Goal: Use online tool/utility: Utilize a website feature to perform a specific function

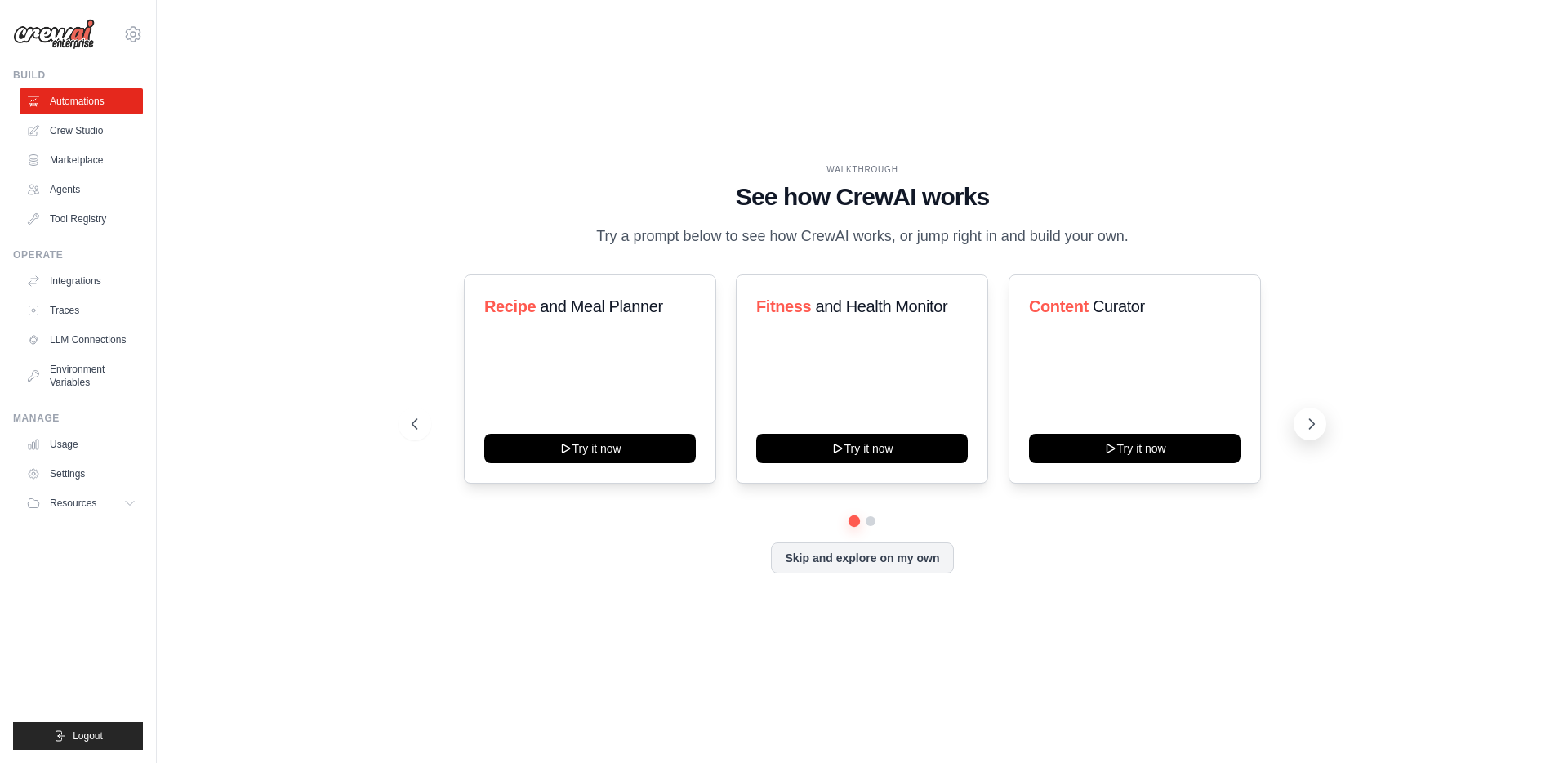
click at [1314, 419] on icon at bounding box center [1311, 423] width 17 height 17
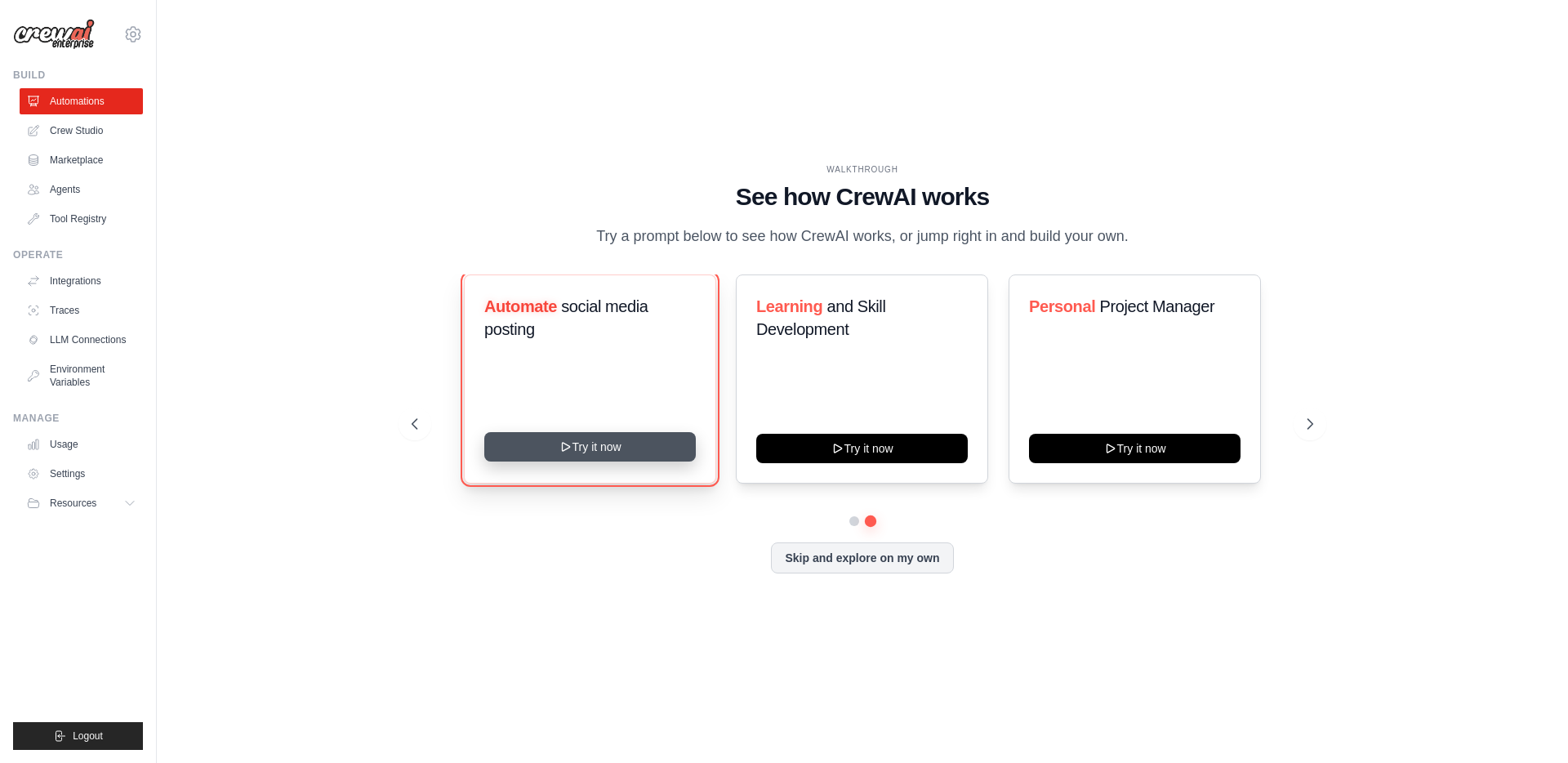
click at [577, 445] on button "Try it now" at bounding box center [590, 446] width 211 height 29
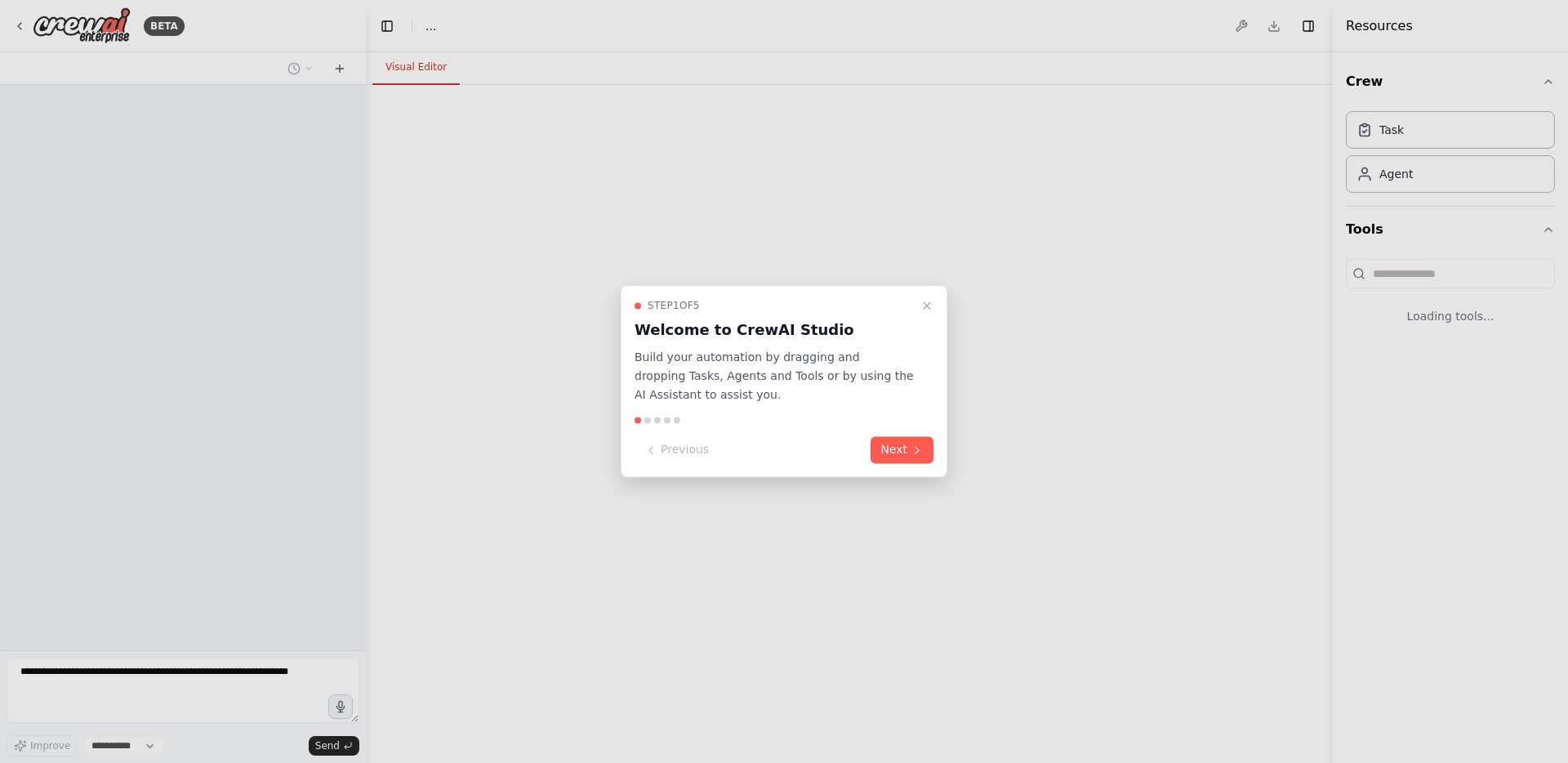
select select "****"
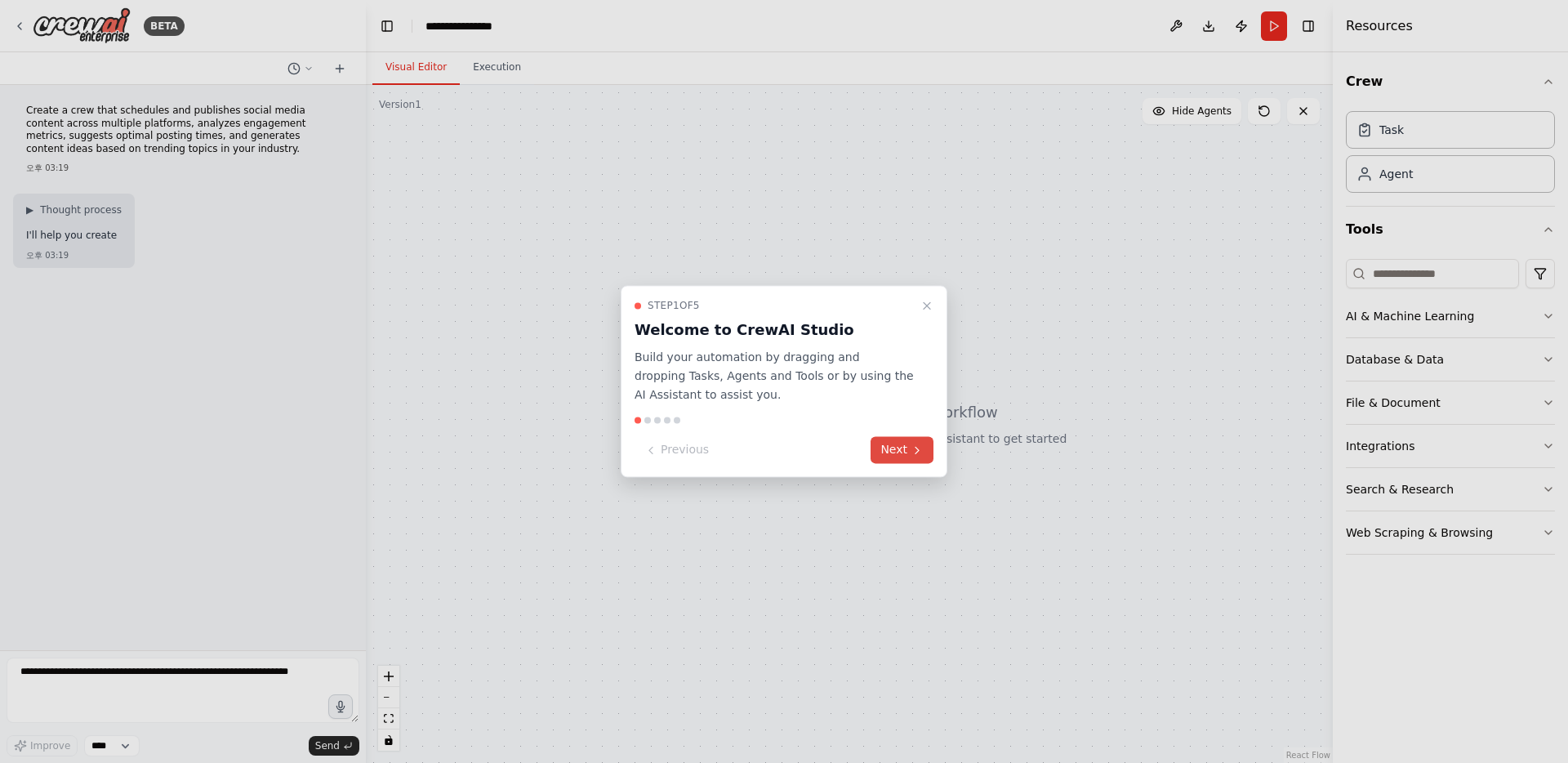
click at [905, 448] on button "Next" at bounding box center [901, 450] width 62 height 27
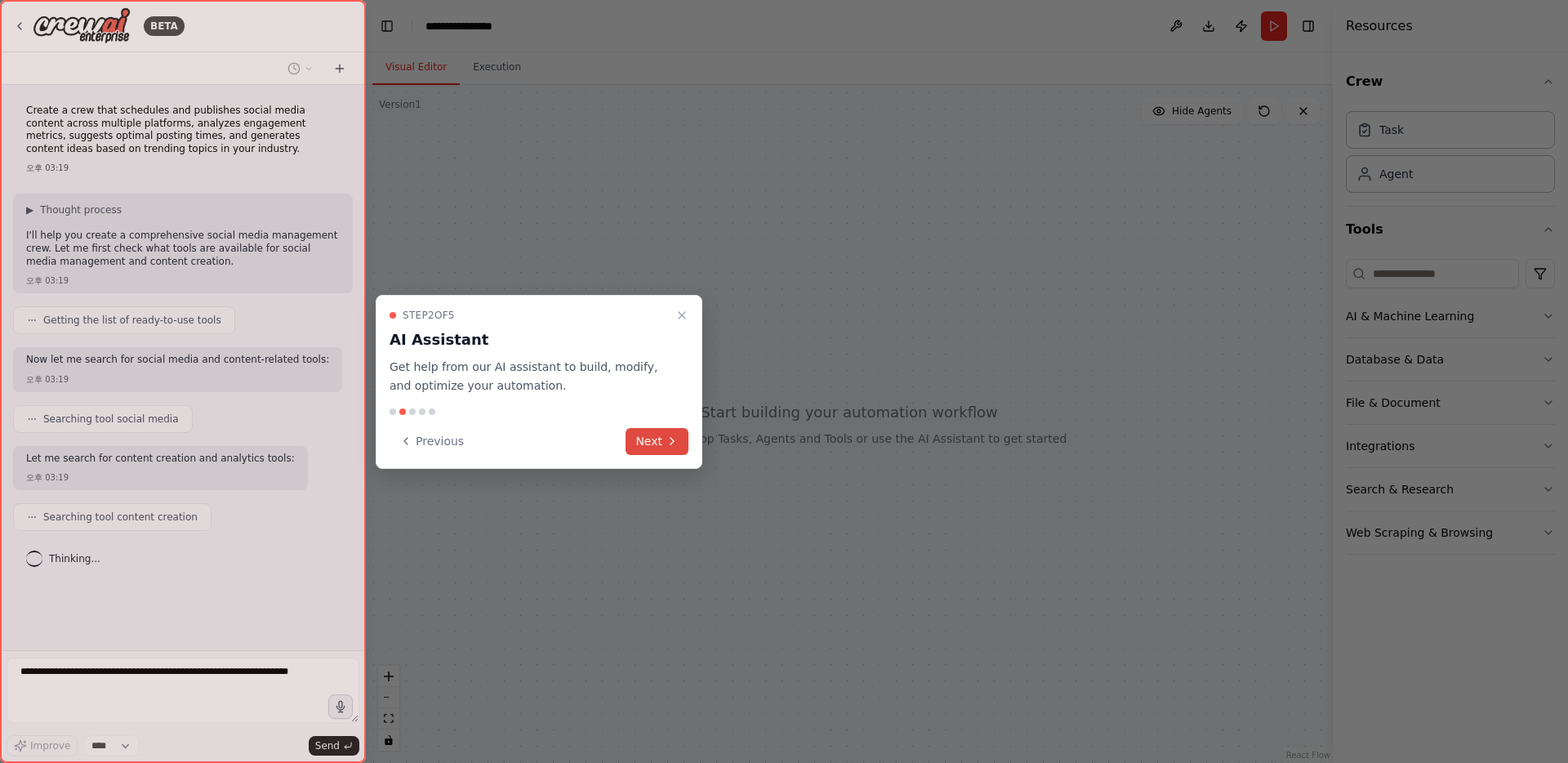
click at [646, 448] on button "Next" at bounding box center [656, 441] width 62 height 27
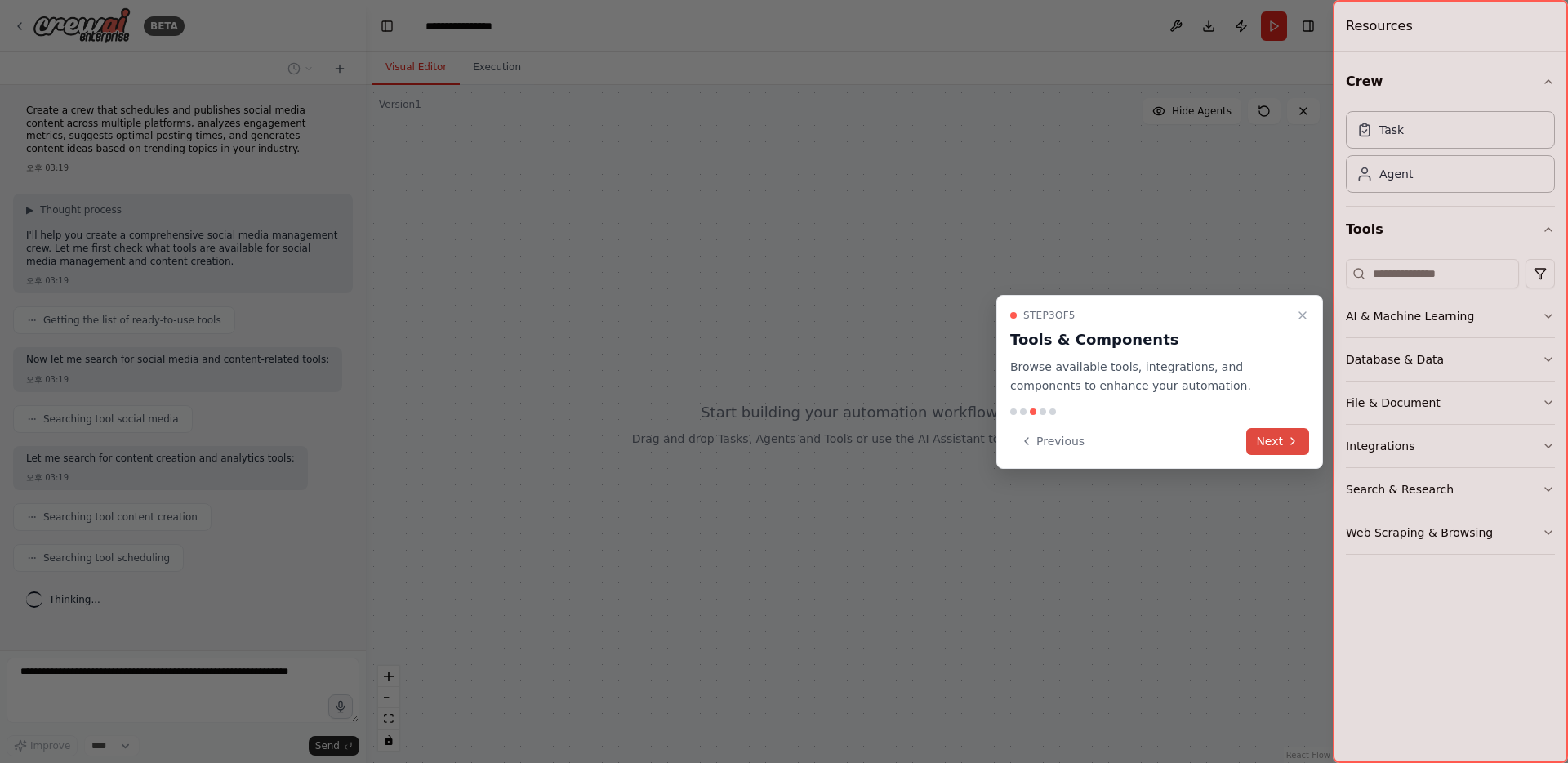
click at [1301, 443] on button "Next" at bounding box center [1277, 441] width 62 height 27
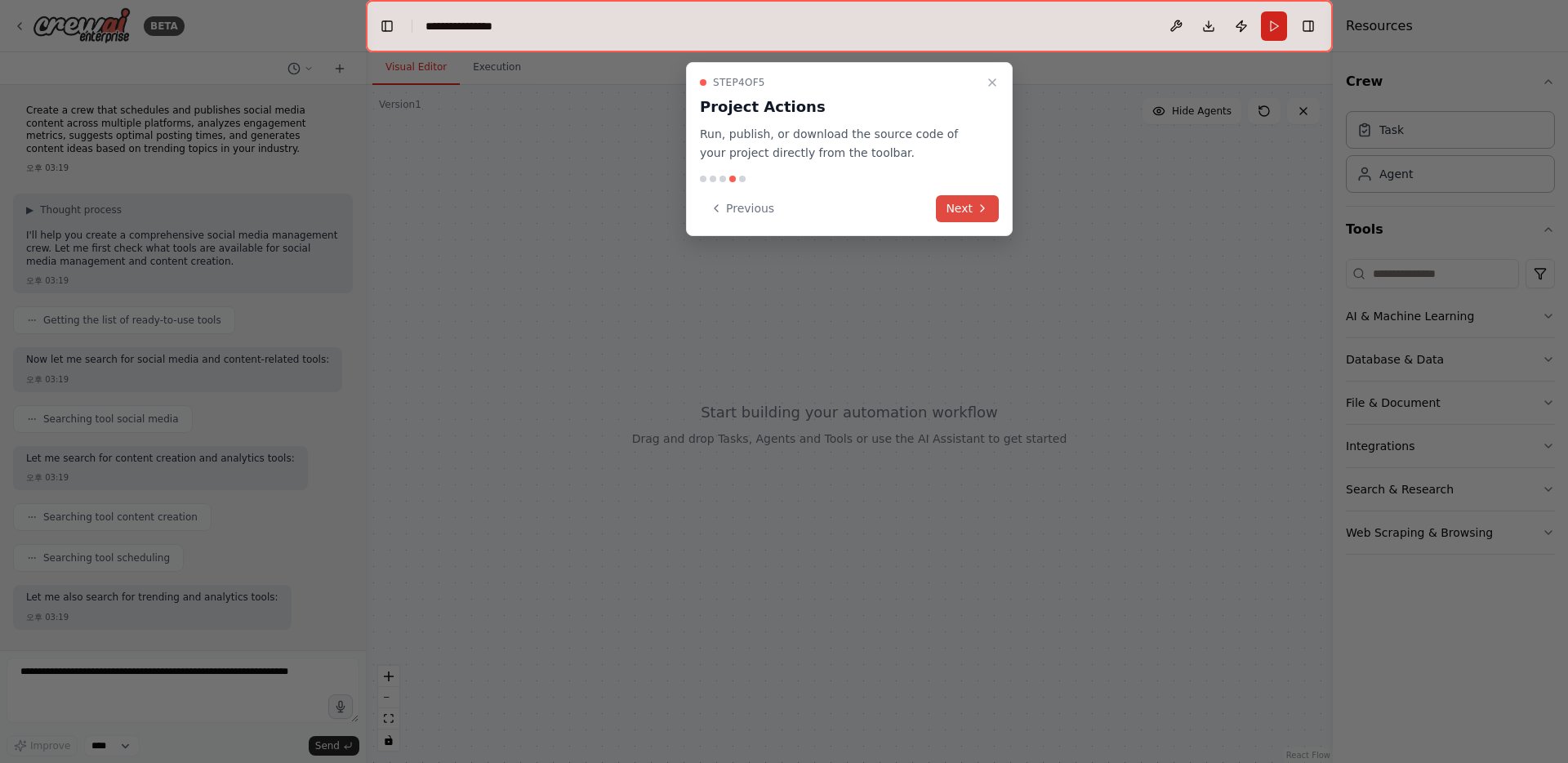
click at [949, 203] on button "Next" at bounding box center [966, 209] width 62 height 27
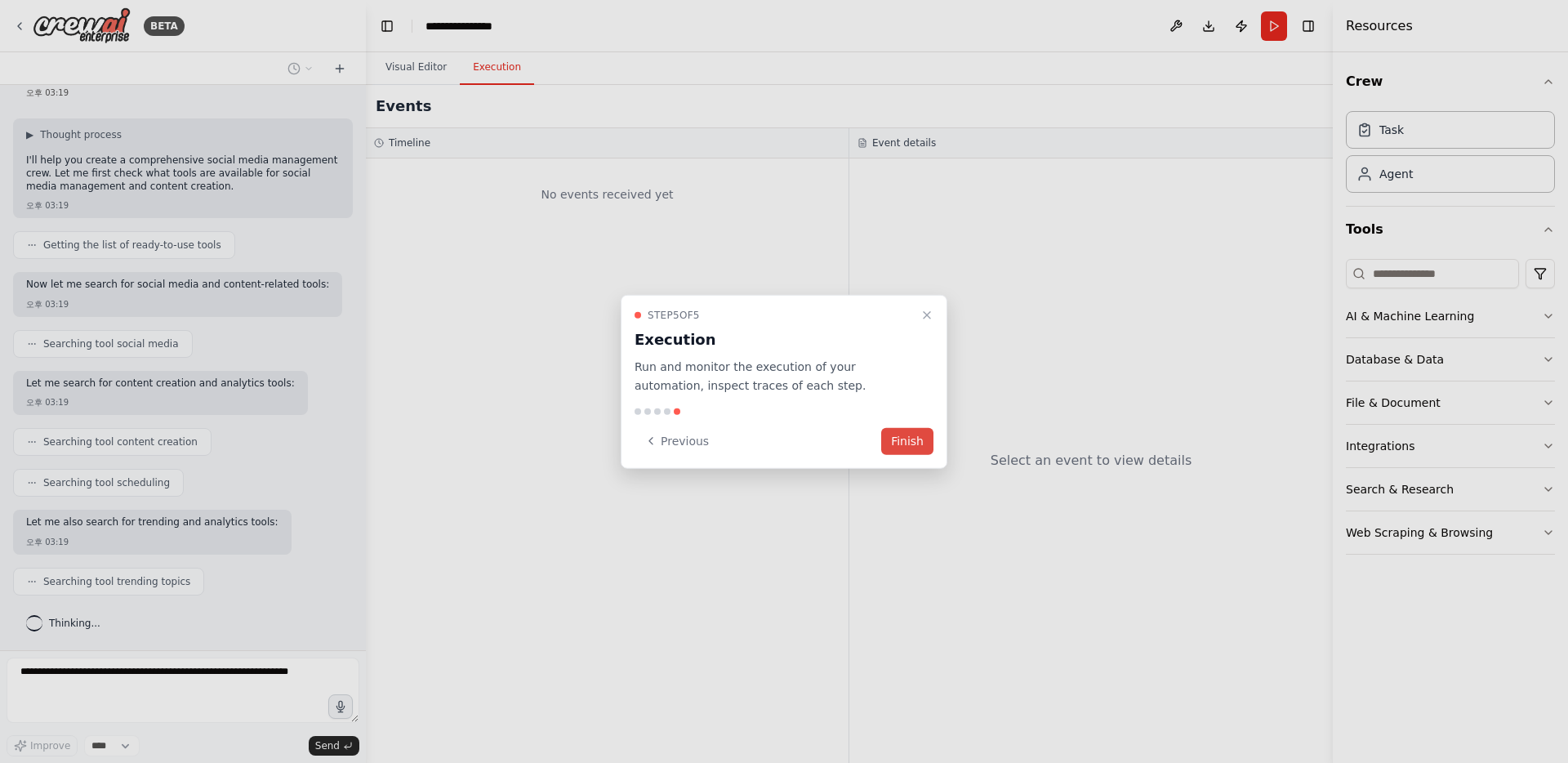
click at [919, 440] on button "Finish" at bounding box center [906, 440] width 52 height 27
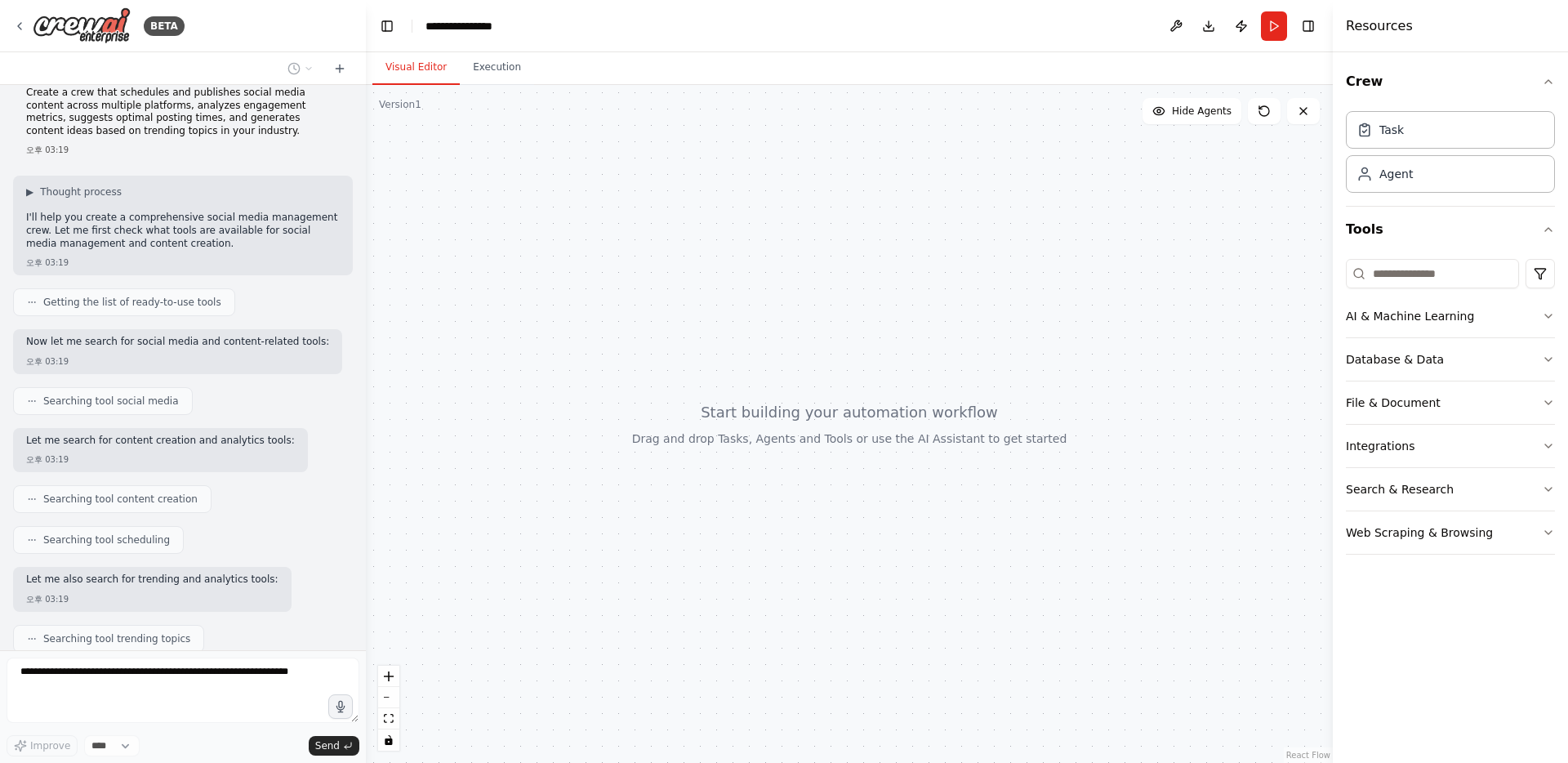
scroll to position [0, 0]
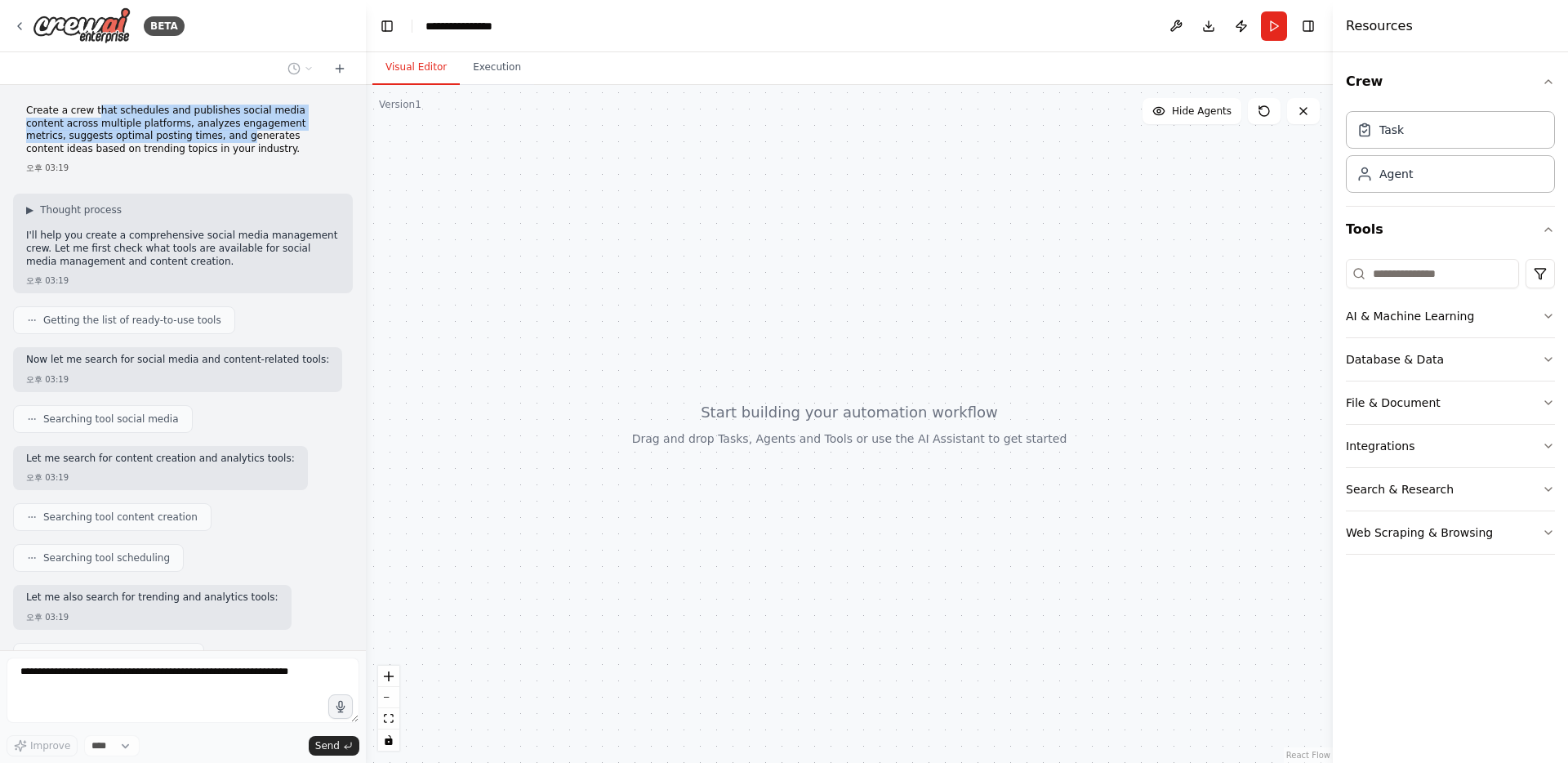
drag, startPoint x: 99, startPoint y: 109, endPoint x: 158, endPoint y: 139, distance: 66.2
click at [158, 139] on p "Create a crew that schedules and publishes social media content across multiple…" at bounding box center [183, 130] width 313 height 51
click at [194, 160] on div "Create a crew that schedules and publishes social media content across multiple…" at bounding box center [183, 139] width 340 height 83
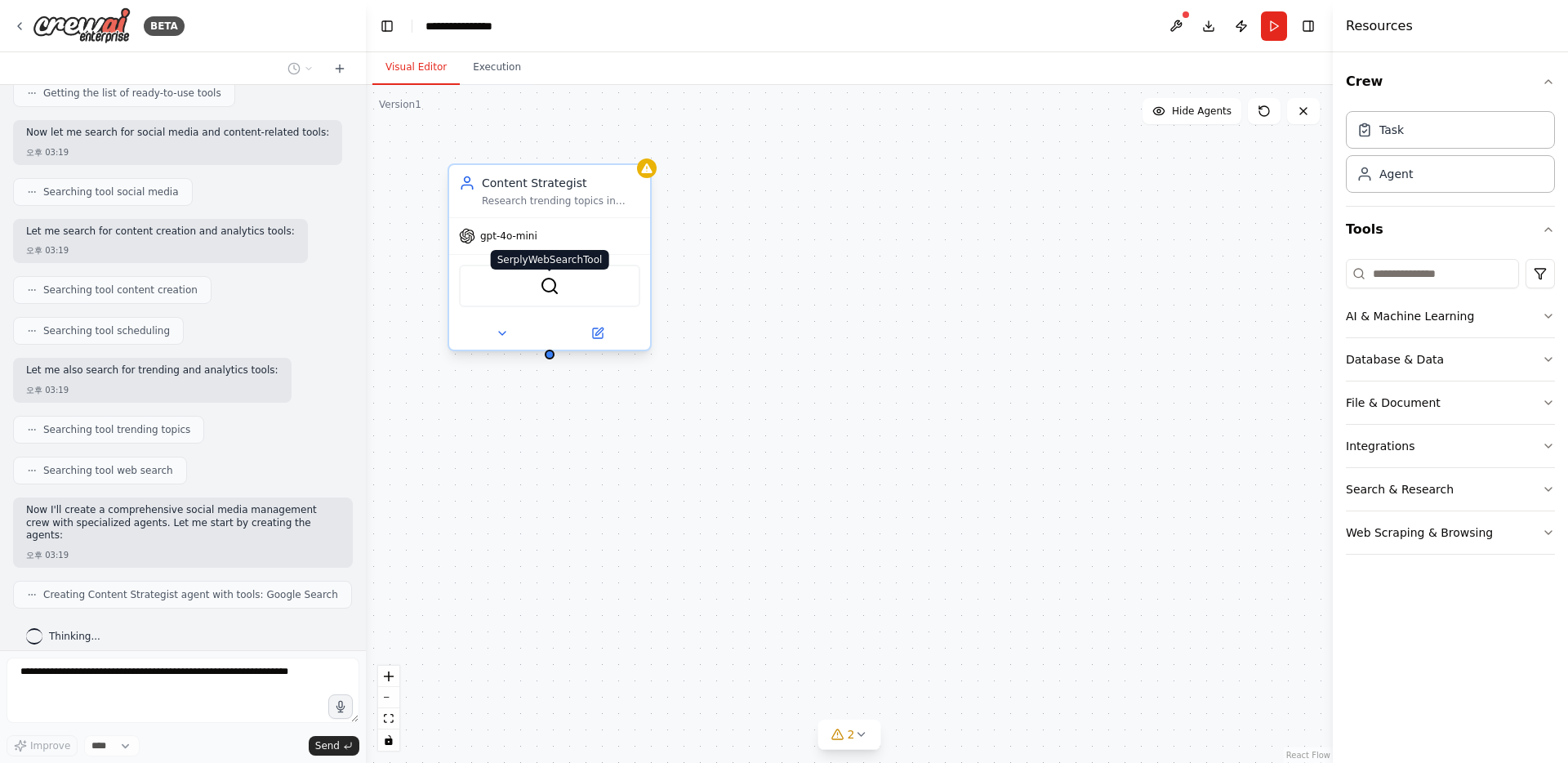
scroll to position [281, 0]
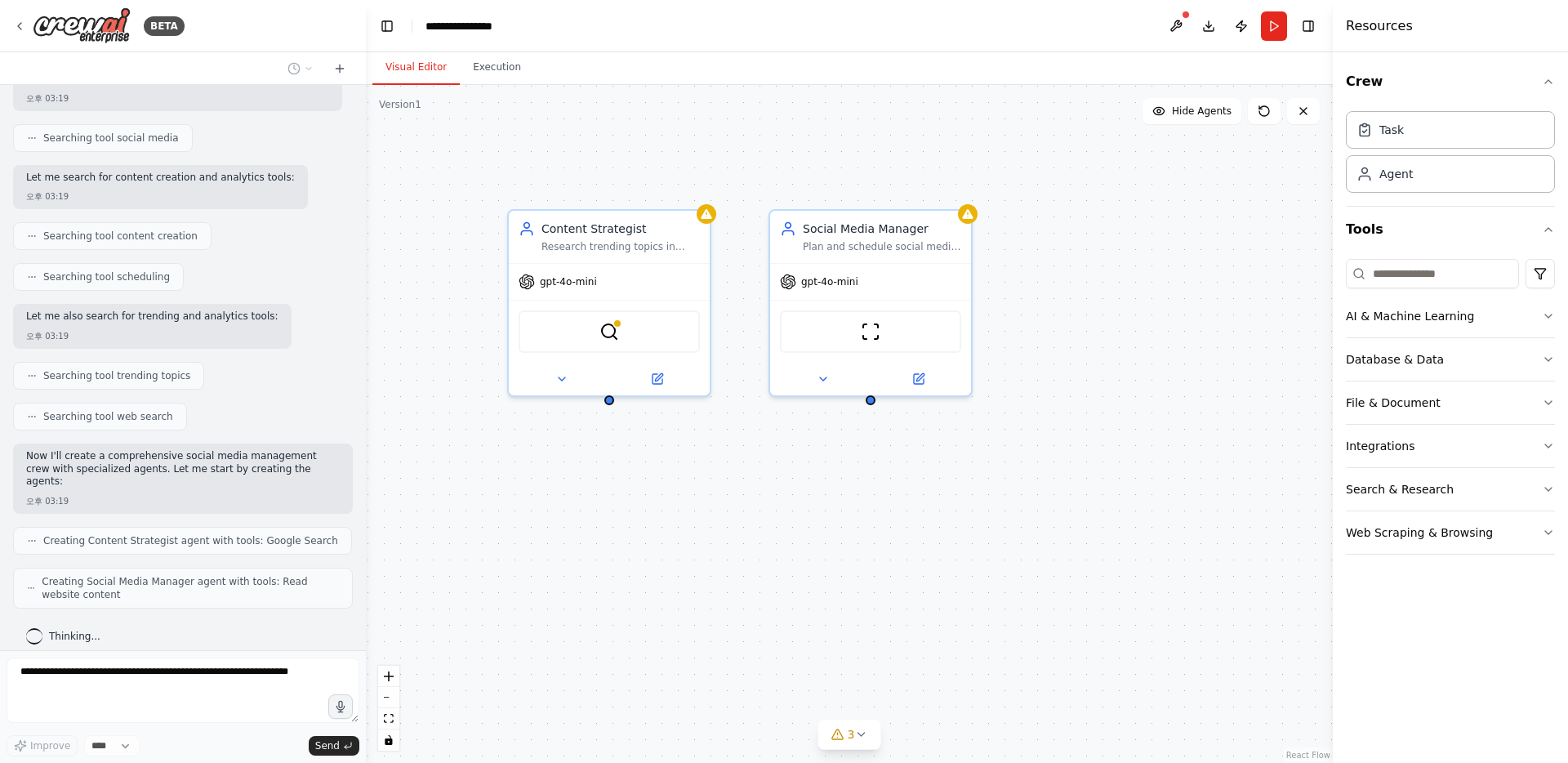
drag, startPoint x: 552, startPoint y: 363, endPoint x: 609, endPoint y: 403, distance: 69.6
click at [610, 404] on div "Content Strategist Research trending topics in {industry} and generate creative…" at bounding box center [849, 424] width 967 height 678
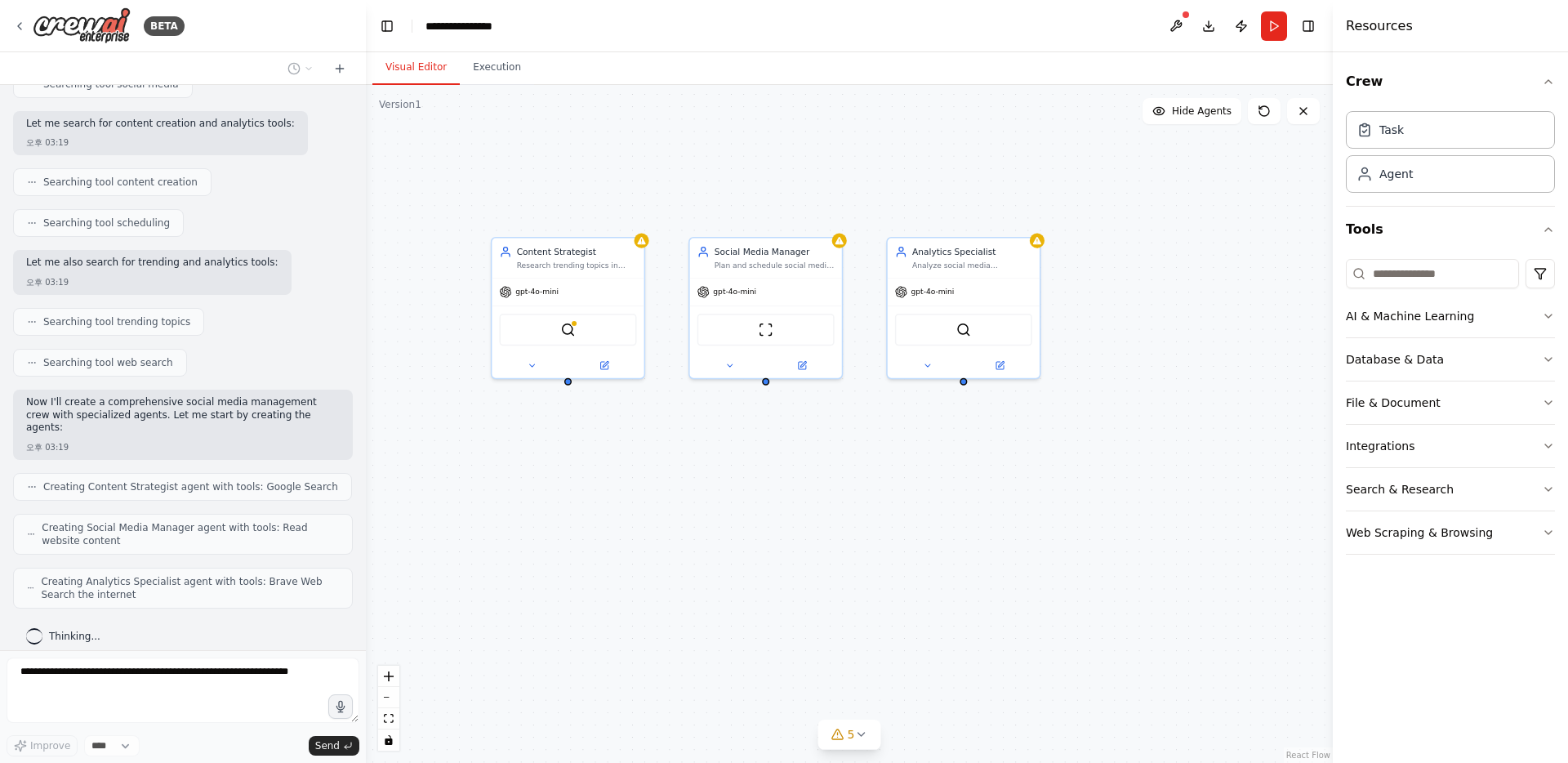
drag, startPoint x: 1060, startPoint y: 527, endPoint x: 923, endPoint y: 519, distance: 137.2
click at [923, 521] on div "Content Strategist Research trending topics in {industry} and generate creative…" at bounding box center [849, 424] width 967 height 678
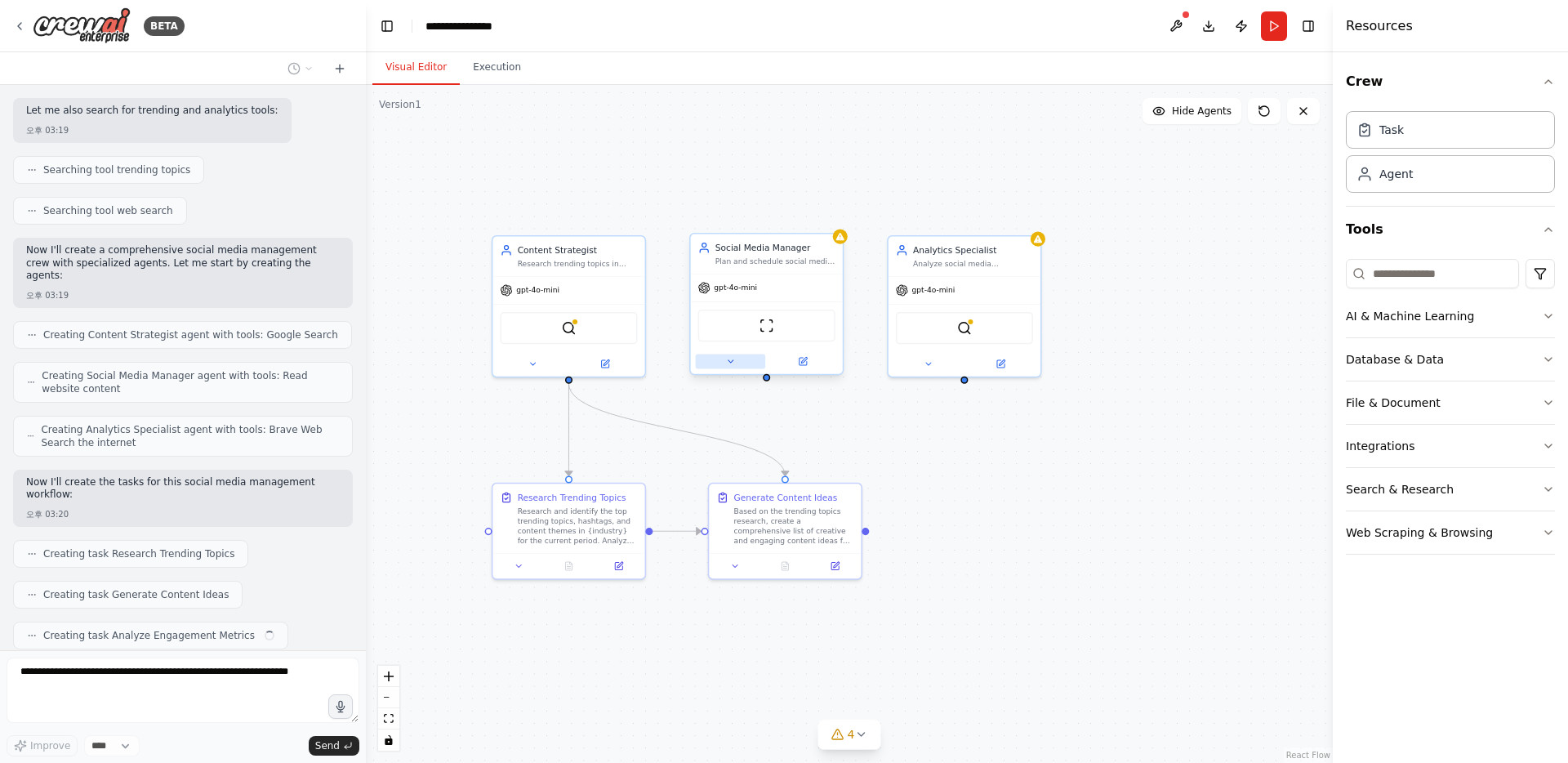
scroll to position [527, 0]
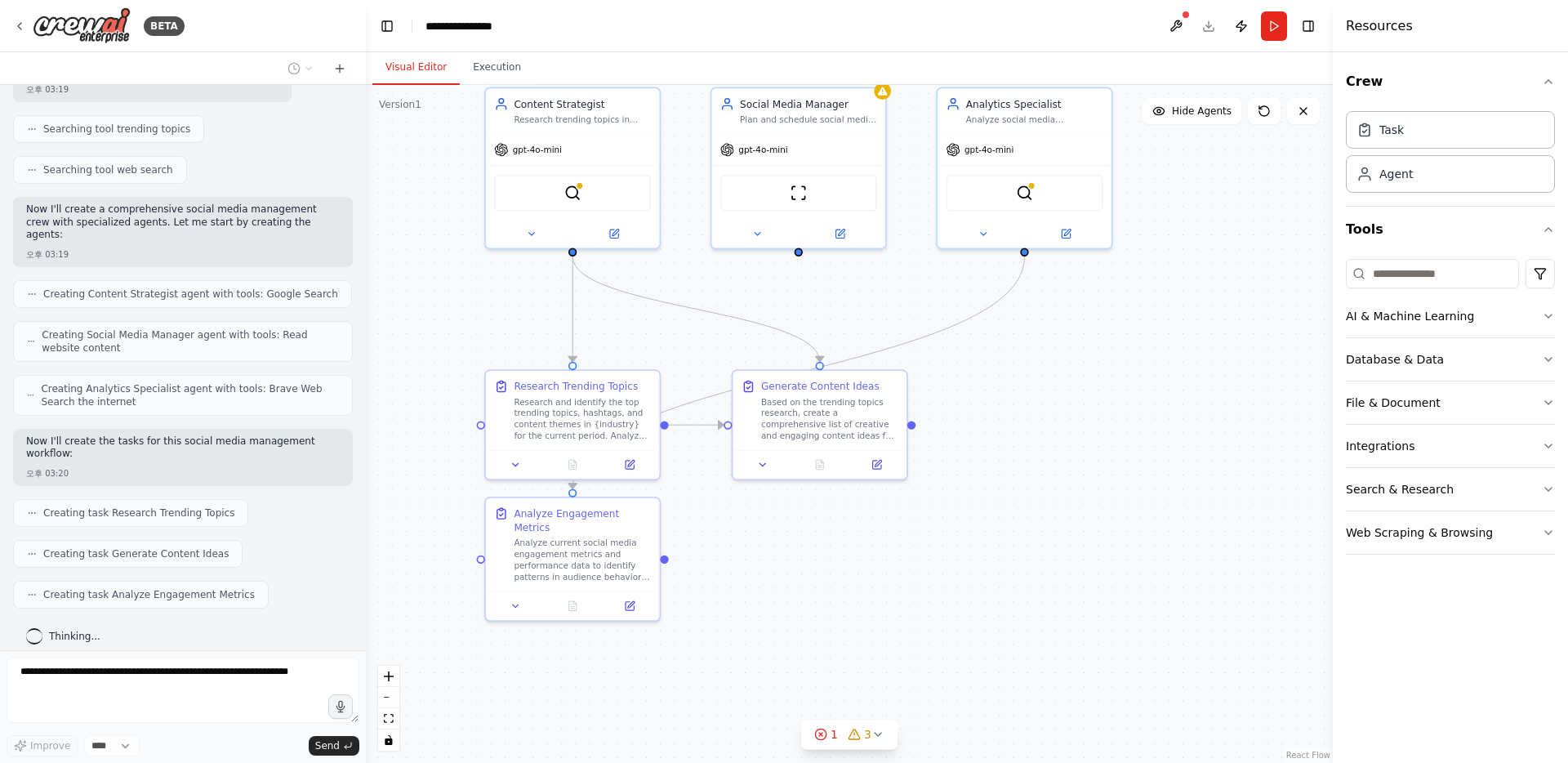
drag, startPoint x: 781, startPoint y: 650, endPoint x: 823, endPoint y: 545, distance: 113.1
click at [823, 545] on div ".deletable-edge-delete-btn { width: 20px; height: 20px; border: 0px solid #ffff…" at bounding box center [849, 424] width 967 height 678
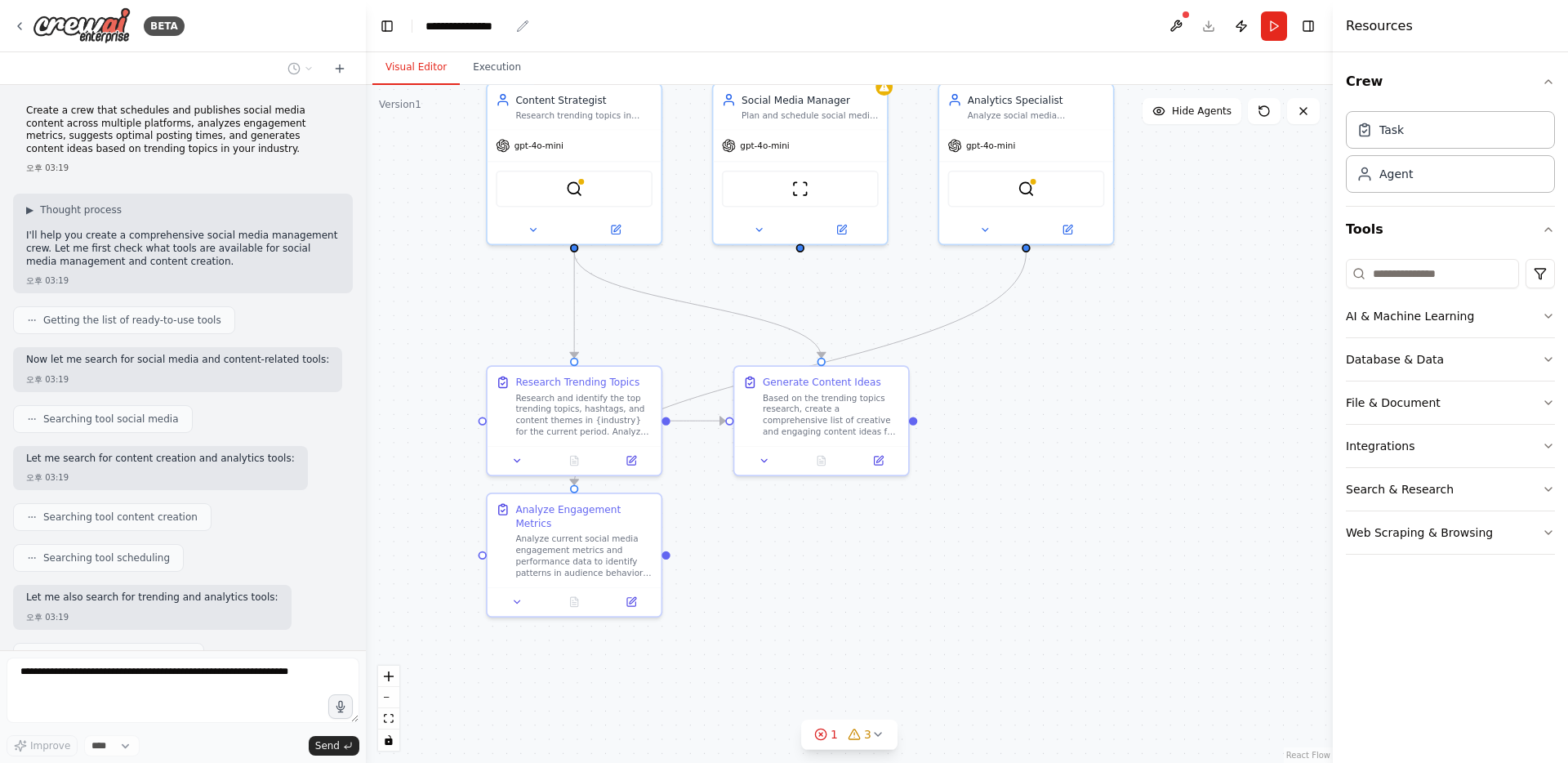
click at [467, 31] on div "**********" at bounding box center [467, 26] width 84 height 17
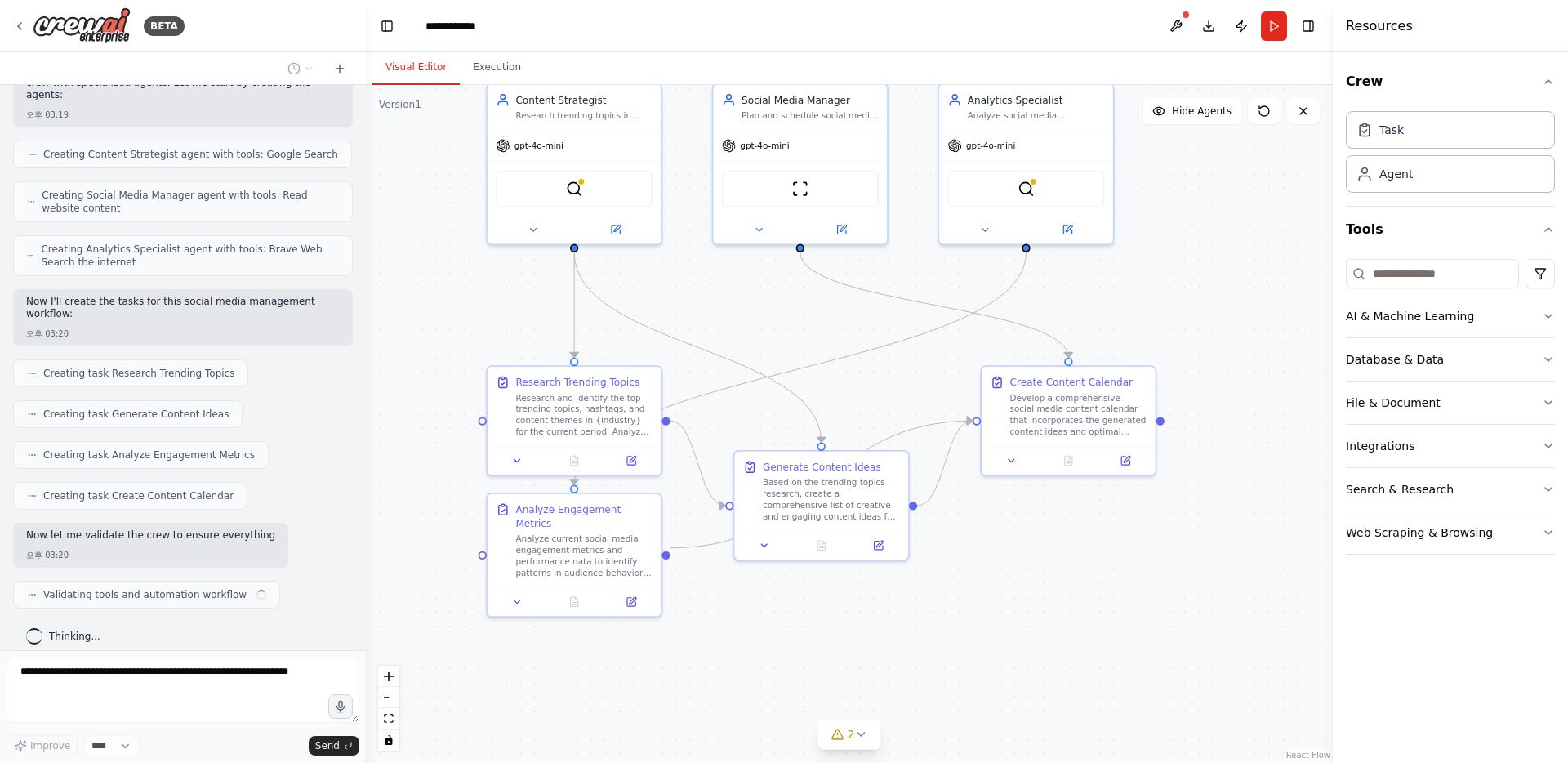
scroll to position [679, 0]
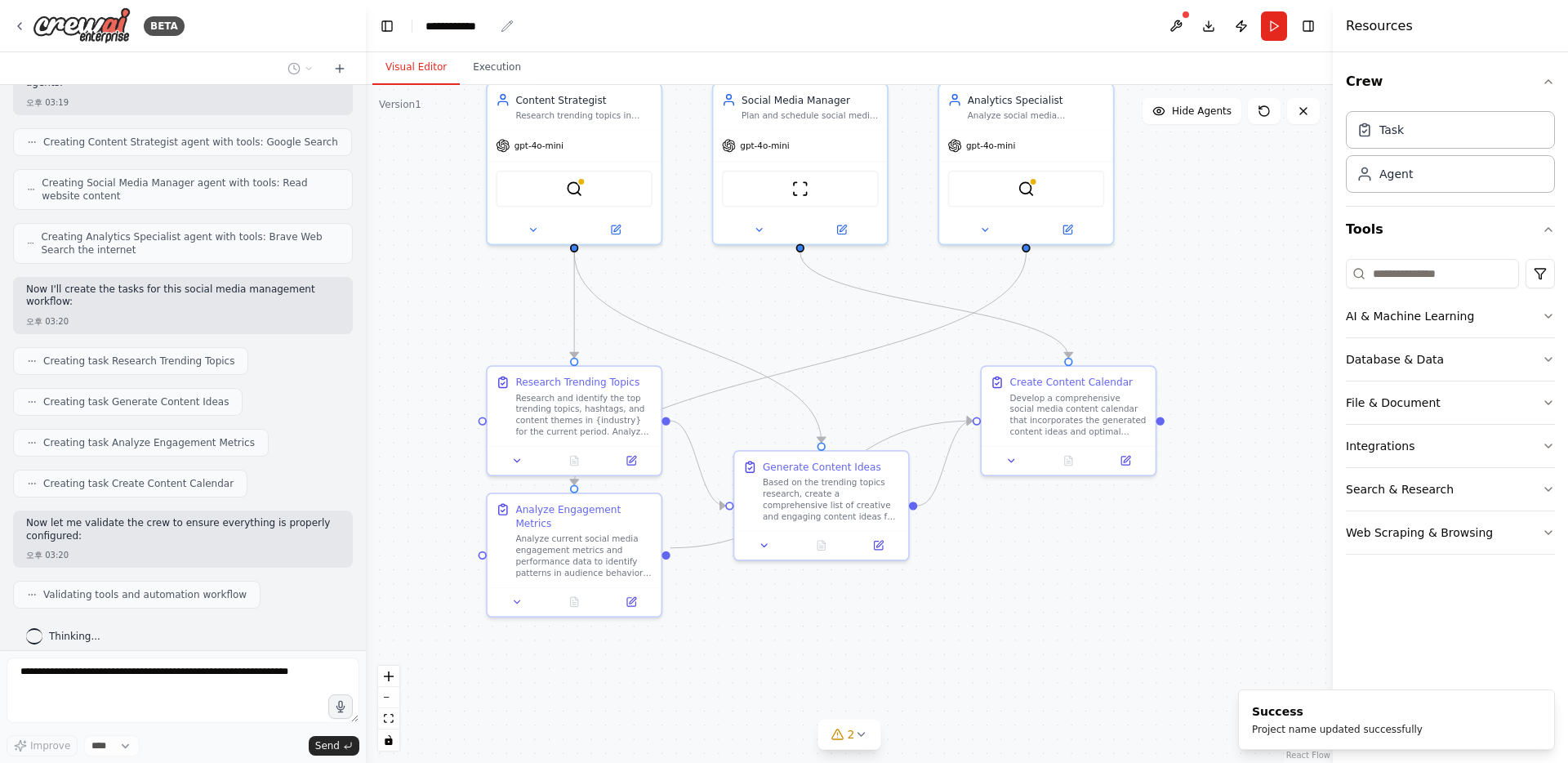
click at [483, 23] on div "**********" at bounding box center [459, 26] width 69 height 17
click at [496, 28] on div "**********" at bounding box center [486, 26] width 122 height 17
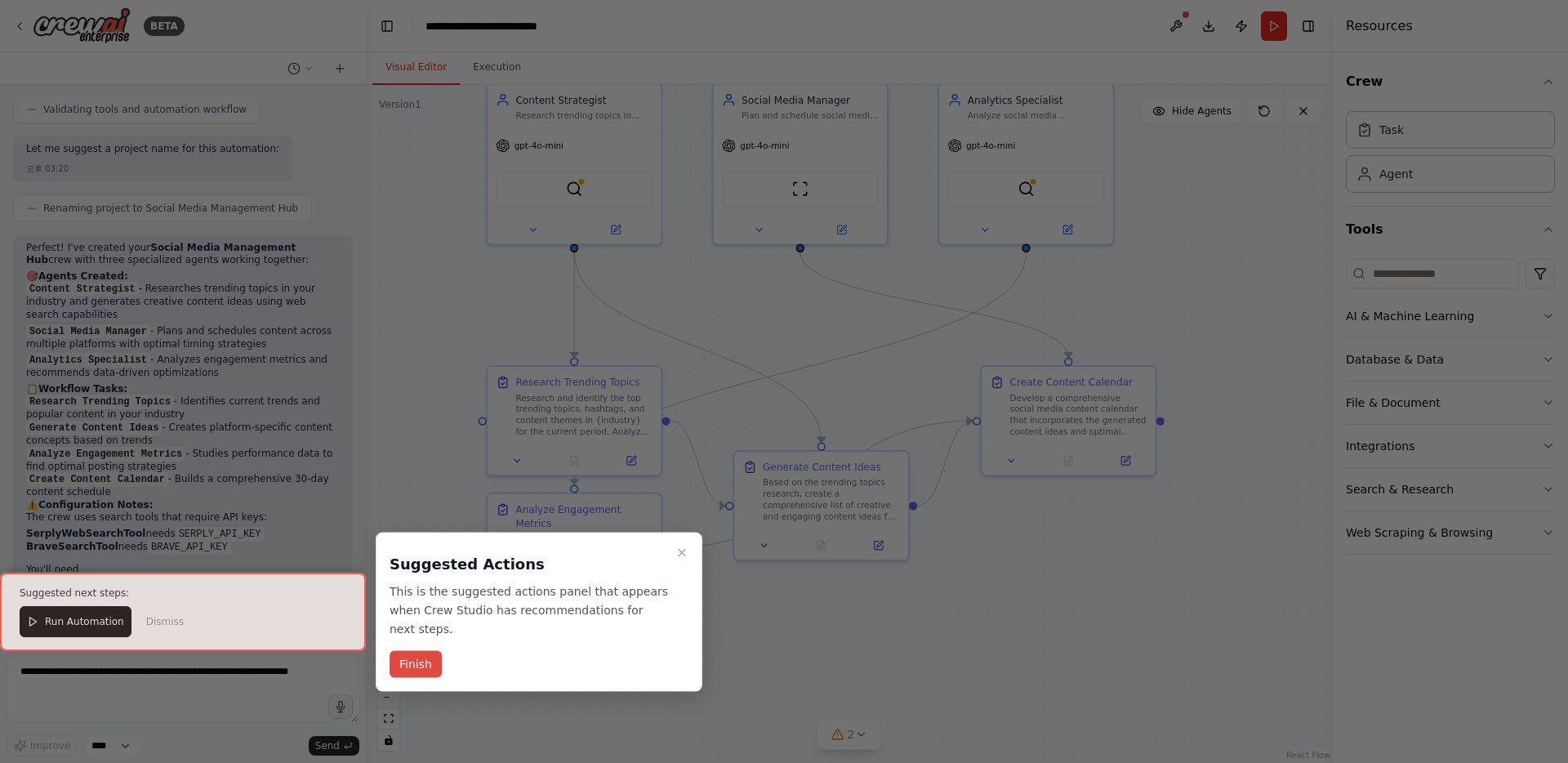
click at [402, 670] on button "Finish" at bounding box center [415, 664] width 52 height 27
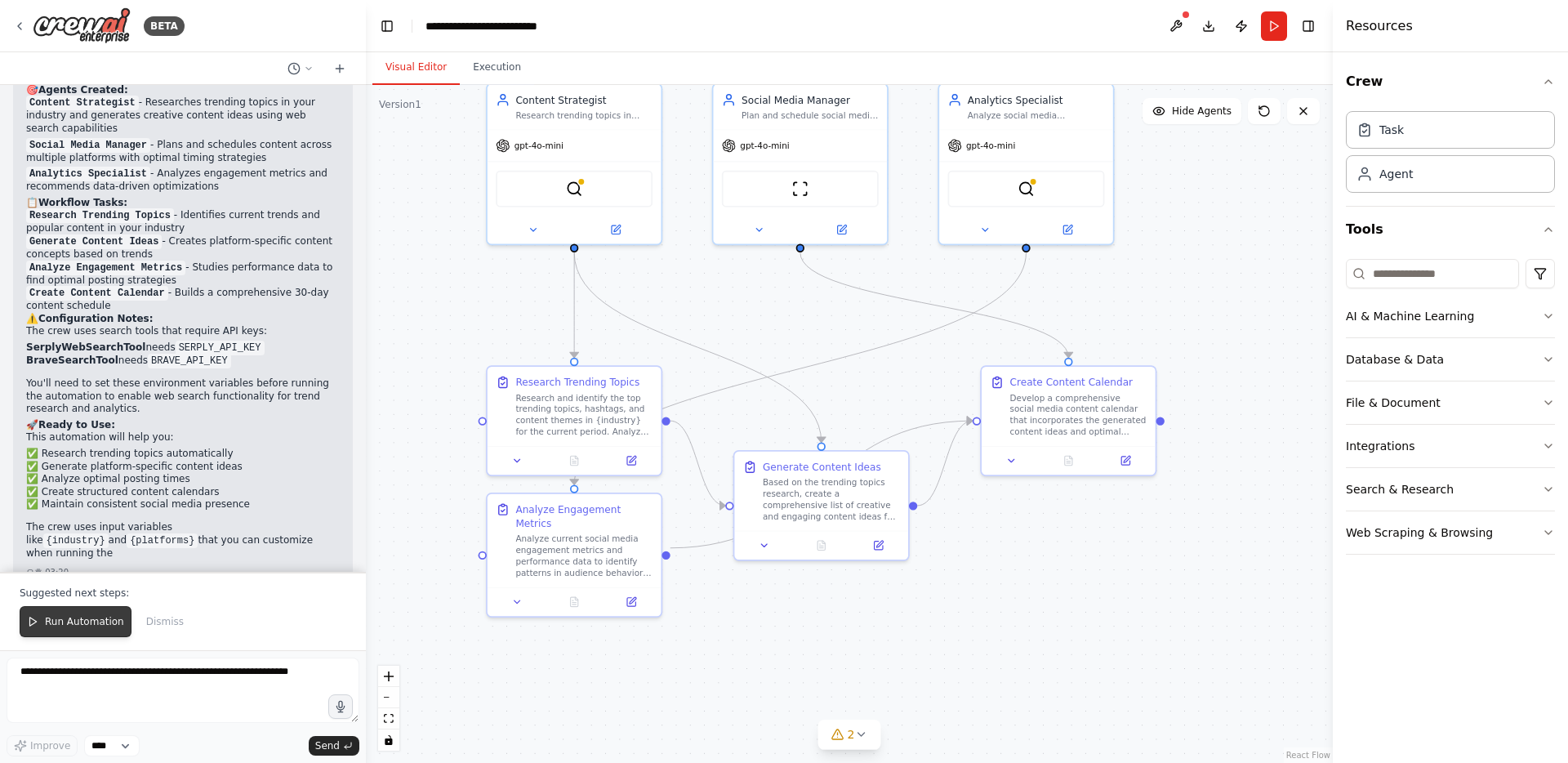
scroll to position [1364, 0]
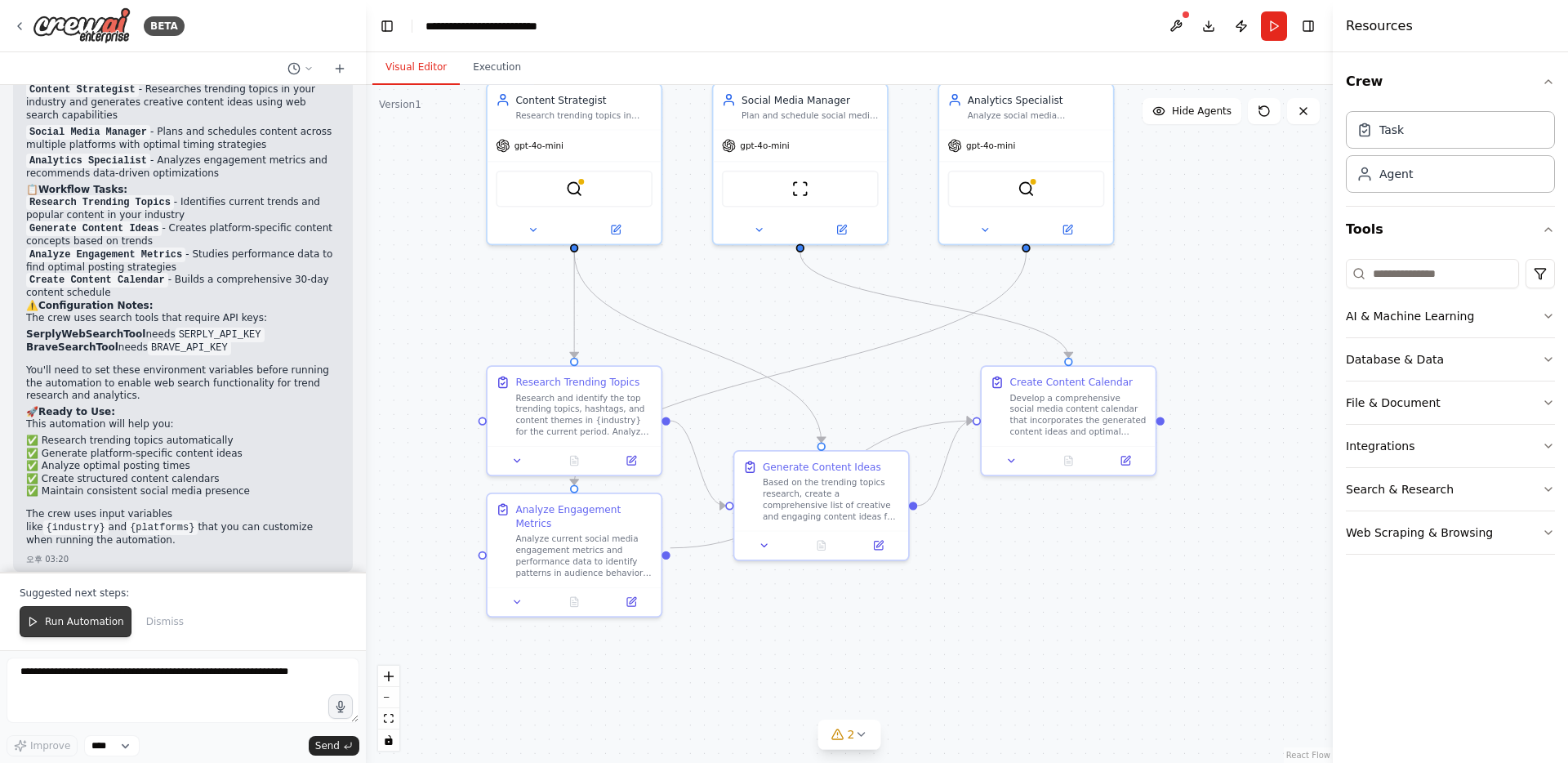
click at [45, 620] on span "Run Automation" at bounding box center [84, 621] width 79 height 13
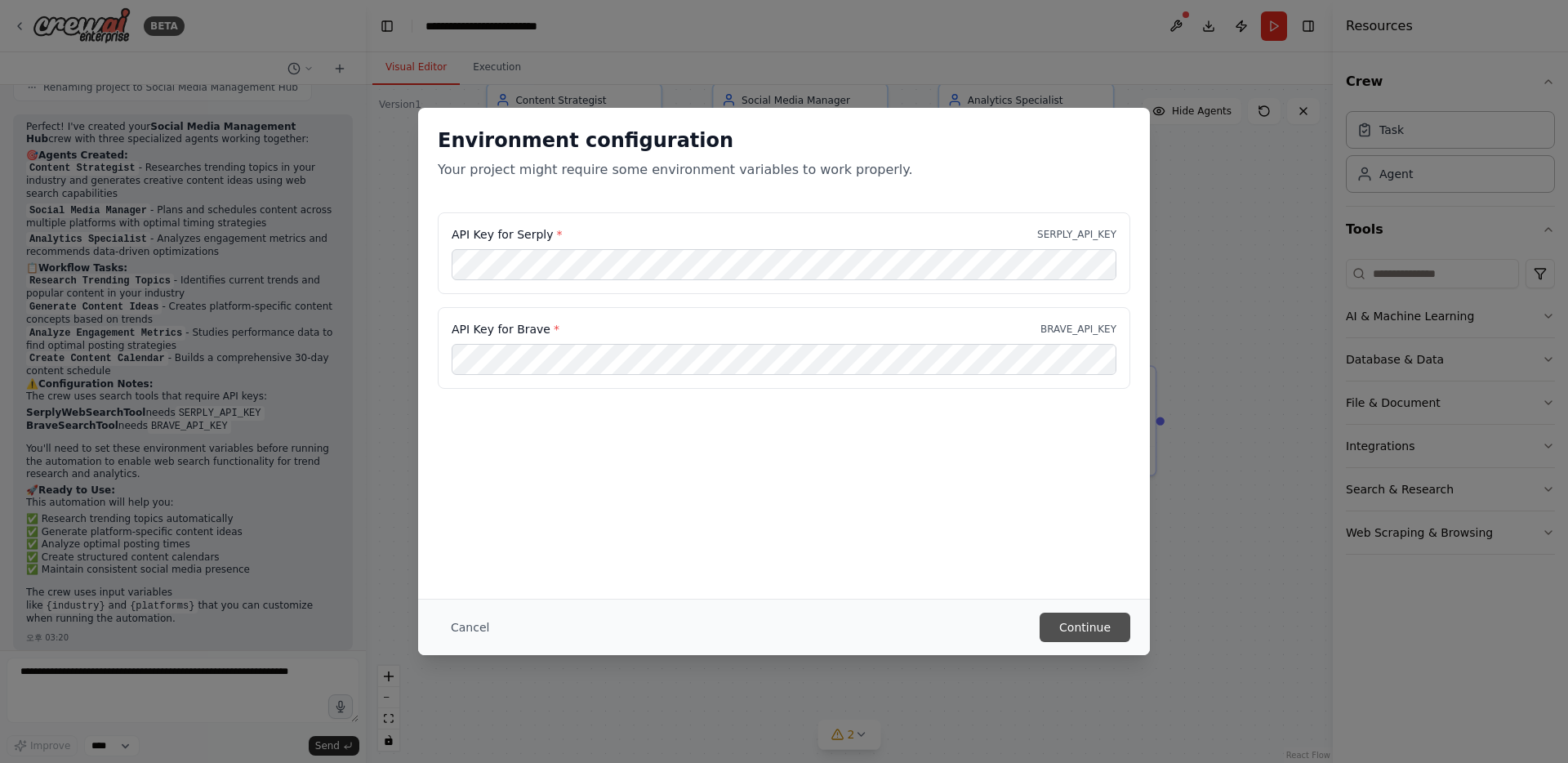
click at [1083, 632] on button "Continue" at bounding box center [1084, 627] width 91 height 29
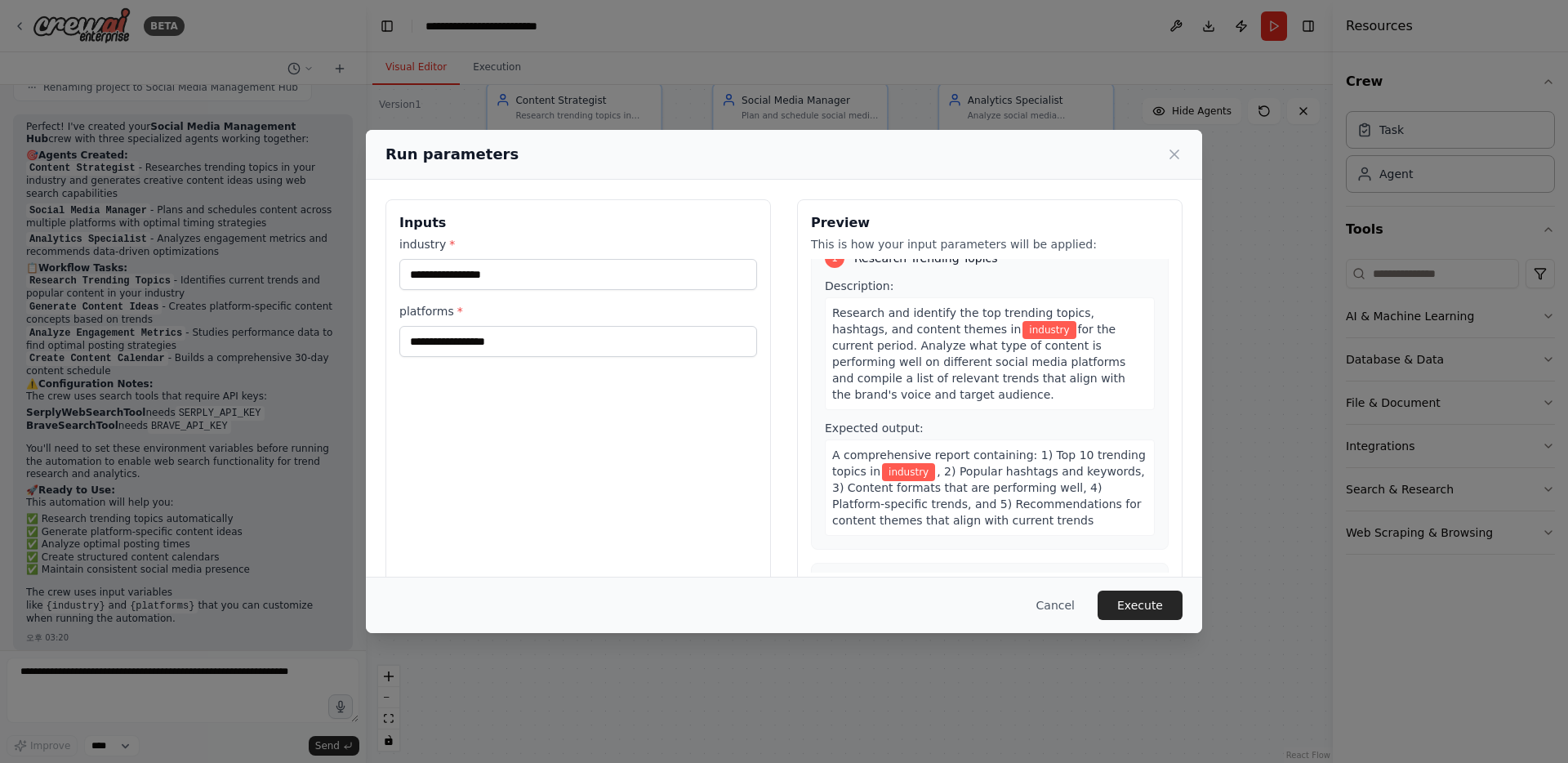
scroll to position [31, 0]
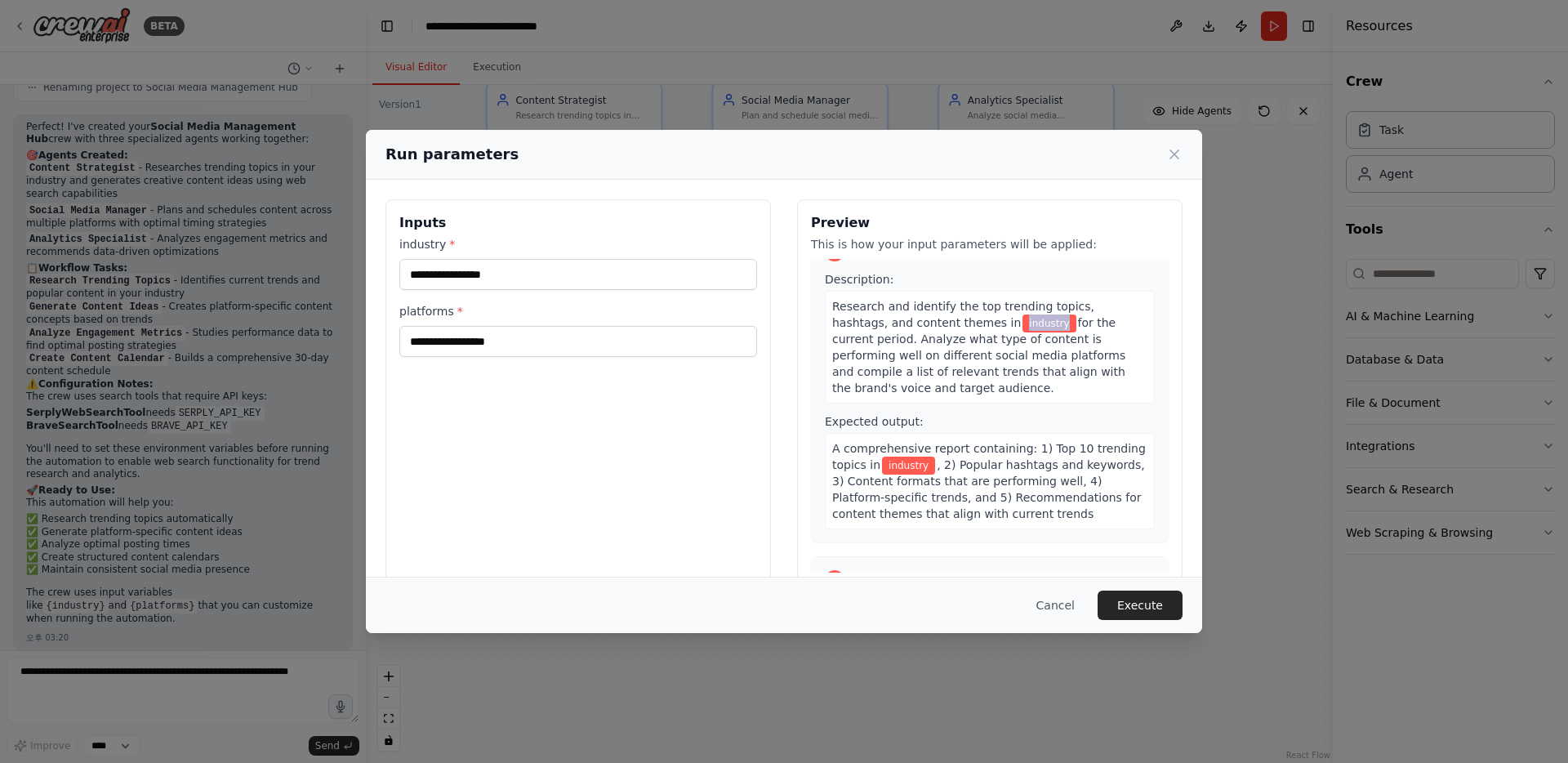
drag, startPoint x: 1003, startPoint y: 321, endPoint x: 948, endPoint y: 321, distance: 55.0
click at [948, 321] on div "Research and identify the top trending topics, hashtags, and content themes in …" at bounding box center [989, 347] width 330 height 113
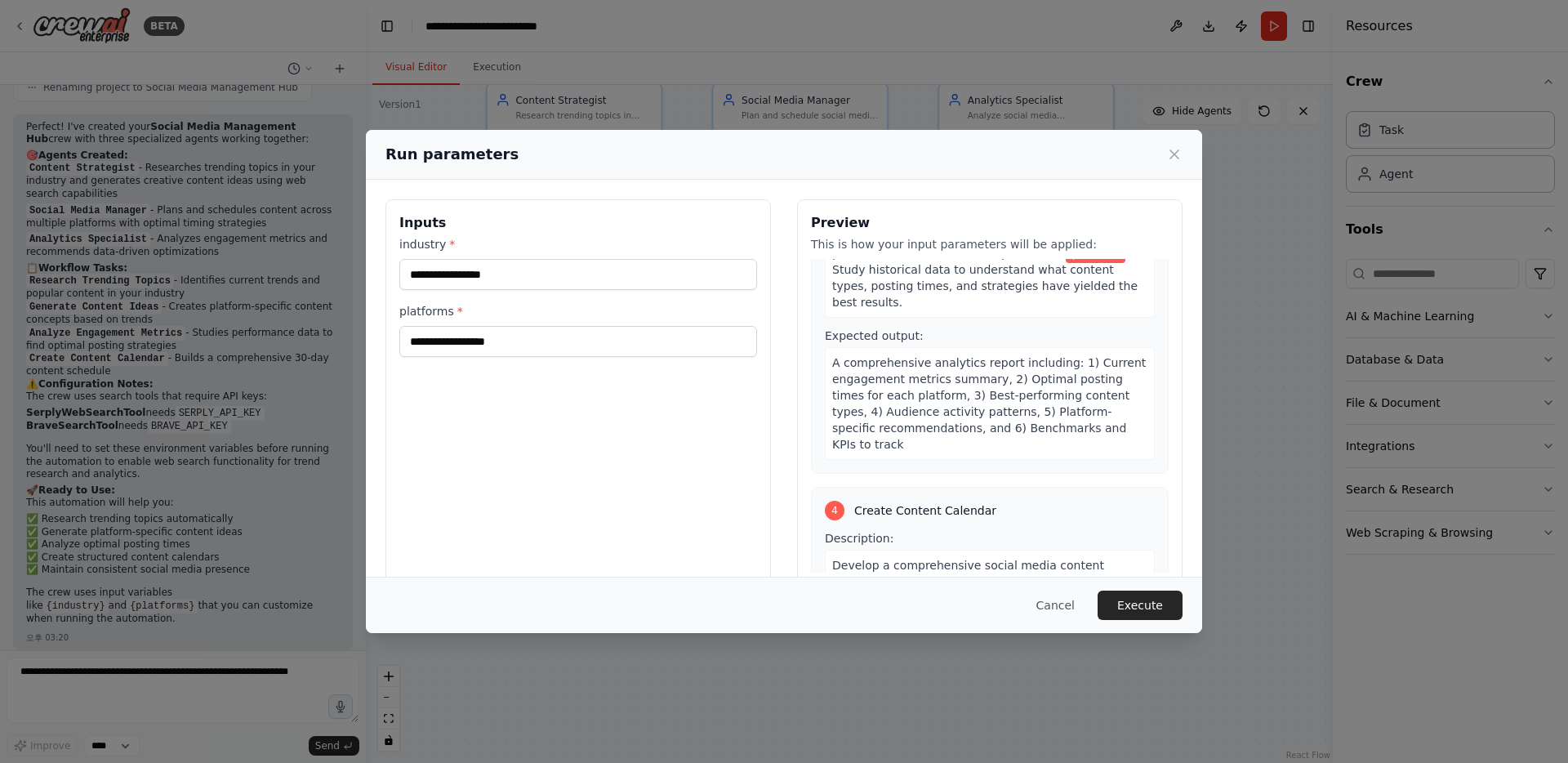
scroll to position [954, 0]
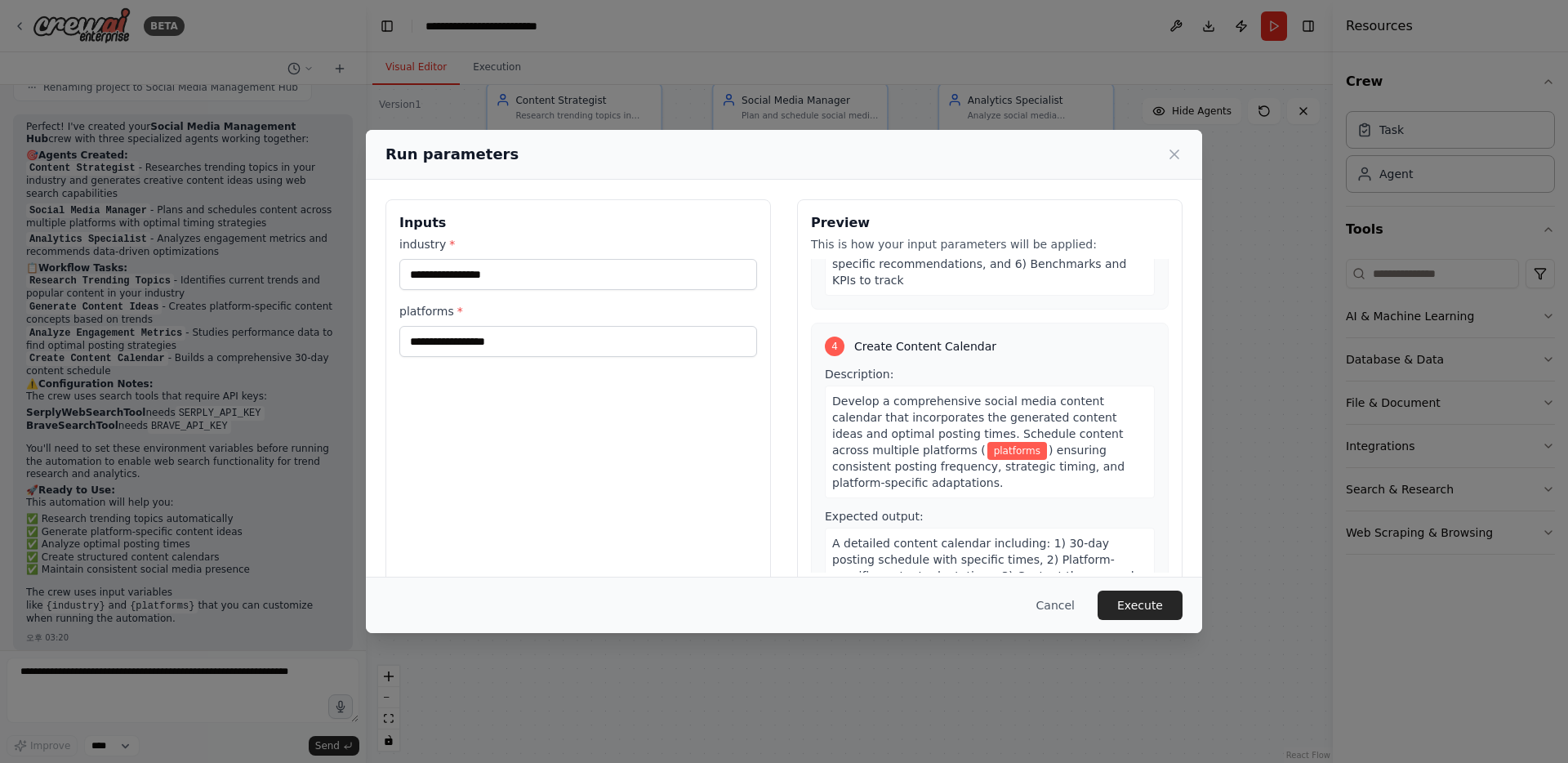
drag, startPoint x: 1124, startPoint y: 602, endPoint x: 969, endPoint y: 438, distance: 225.7
click at [971, 443] on div "Run parameters Inputs industry * platforms * Preview This is how your input par…" at bounding box center [784, 382] width 836 height 503
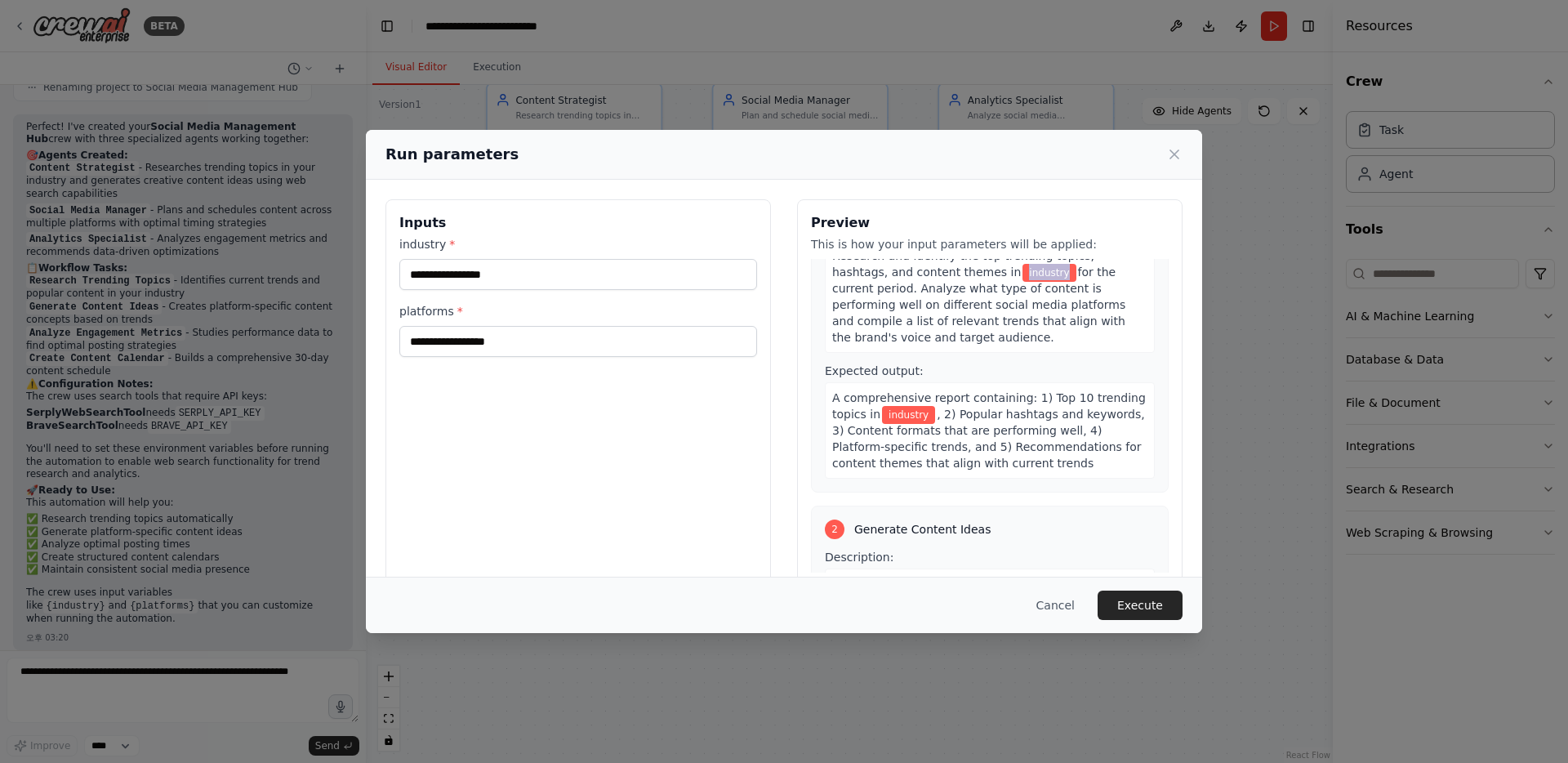
scroll to position [0, 0]
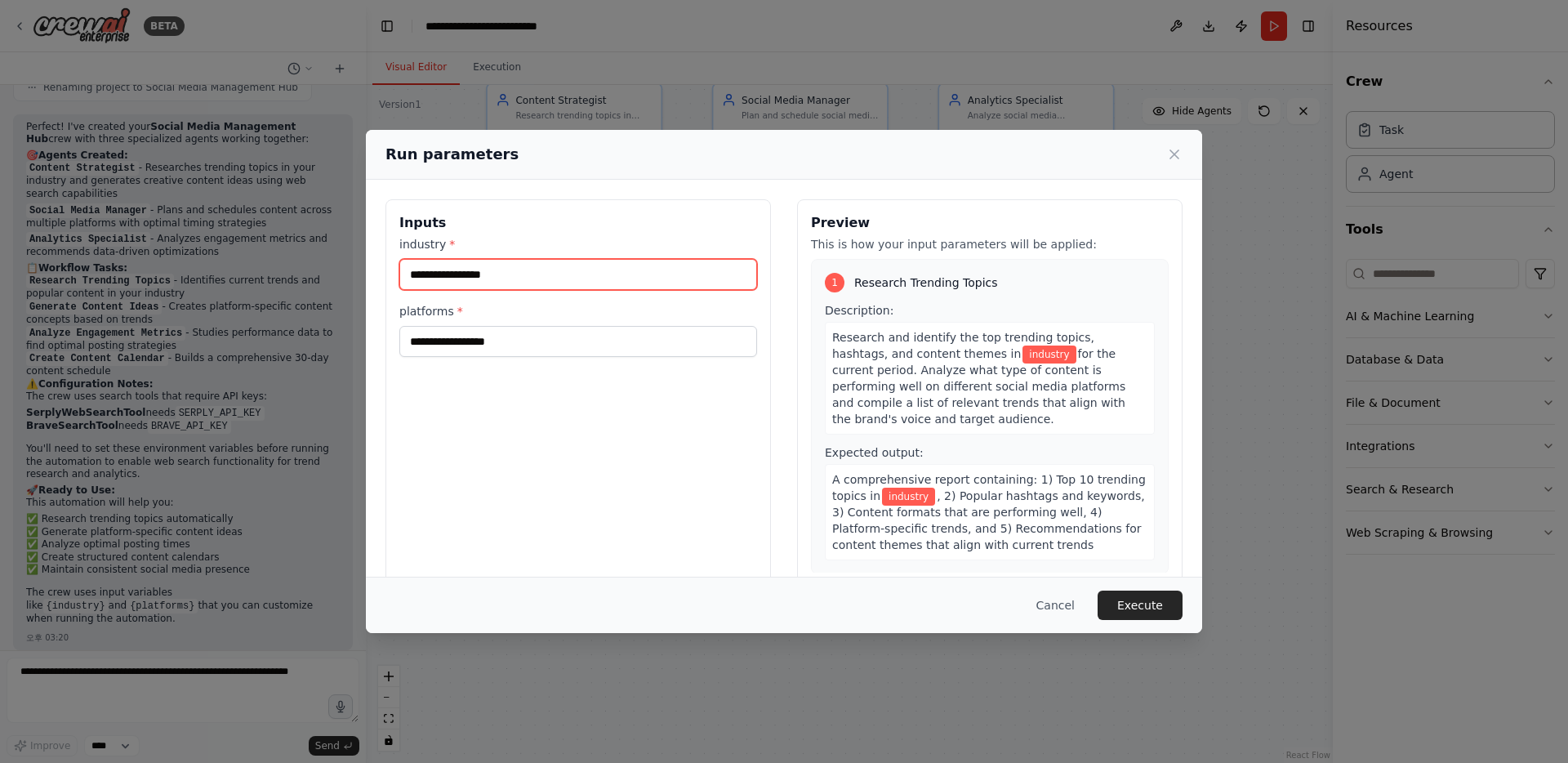
click at [491, 267] on input "industry *" at bounding box center [578, 274] width 357 height 31
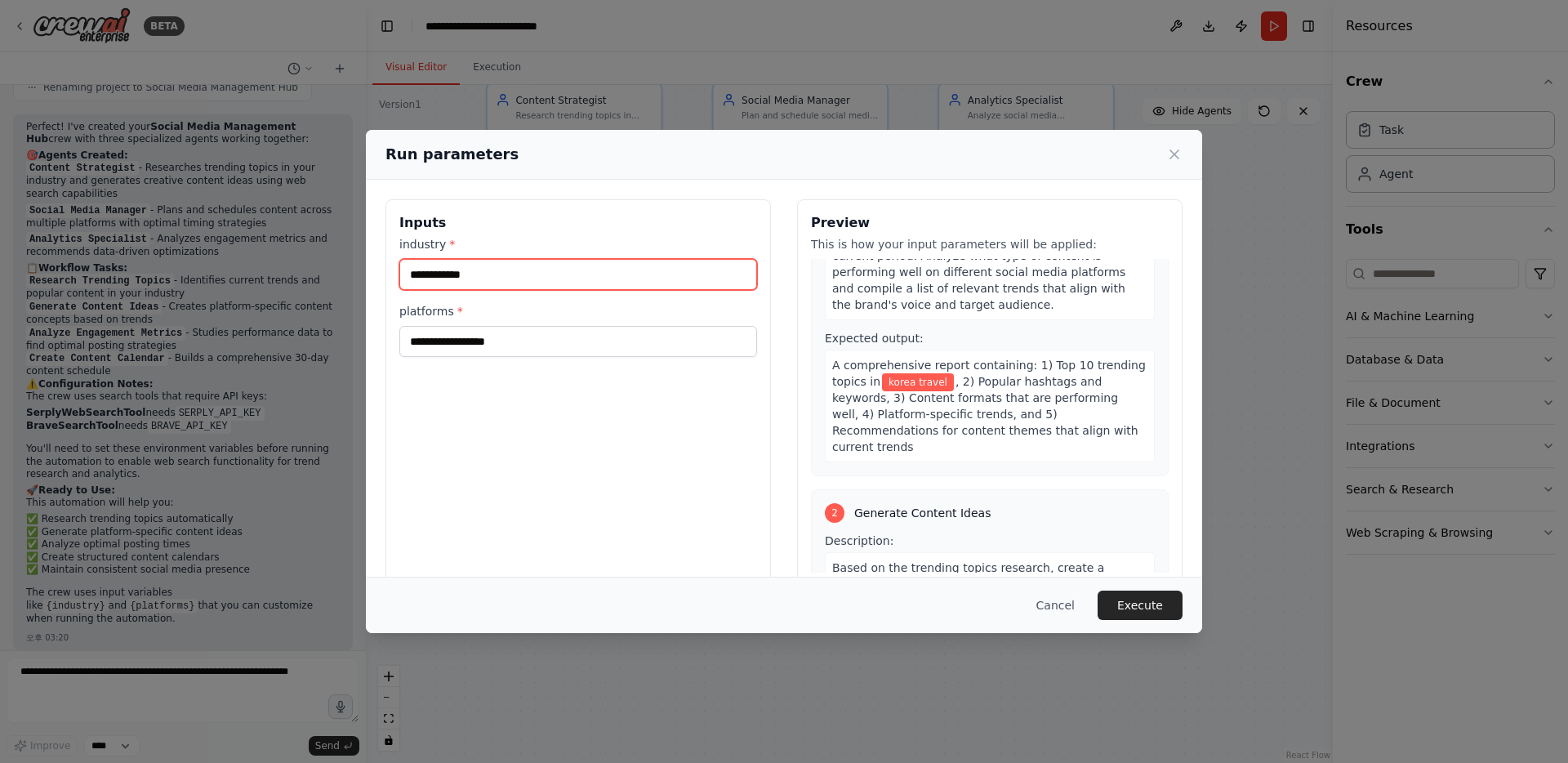
scroll to position [143, 0]
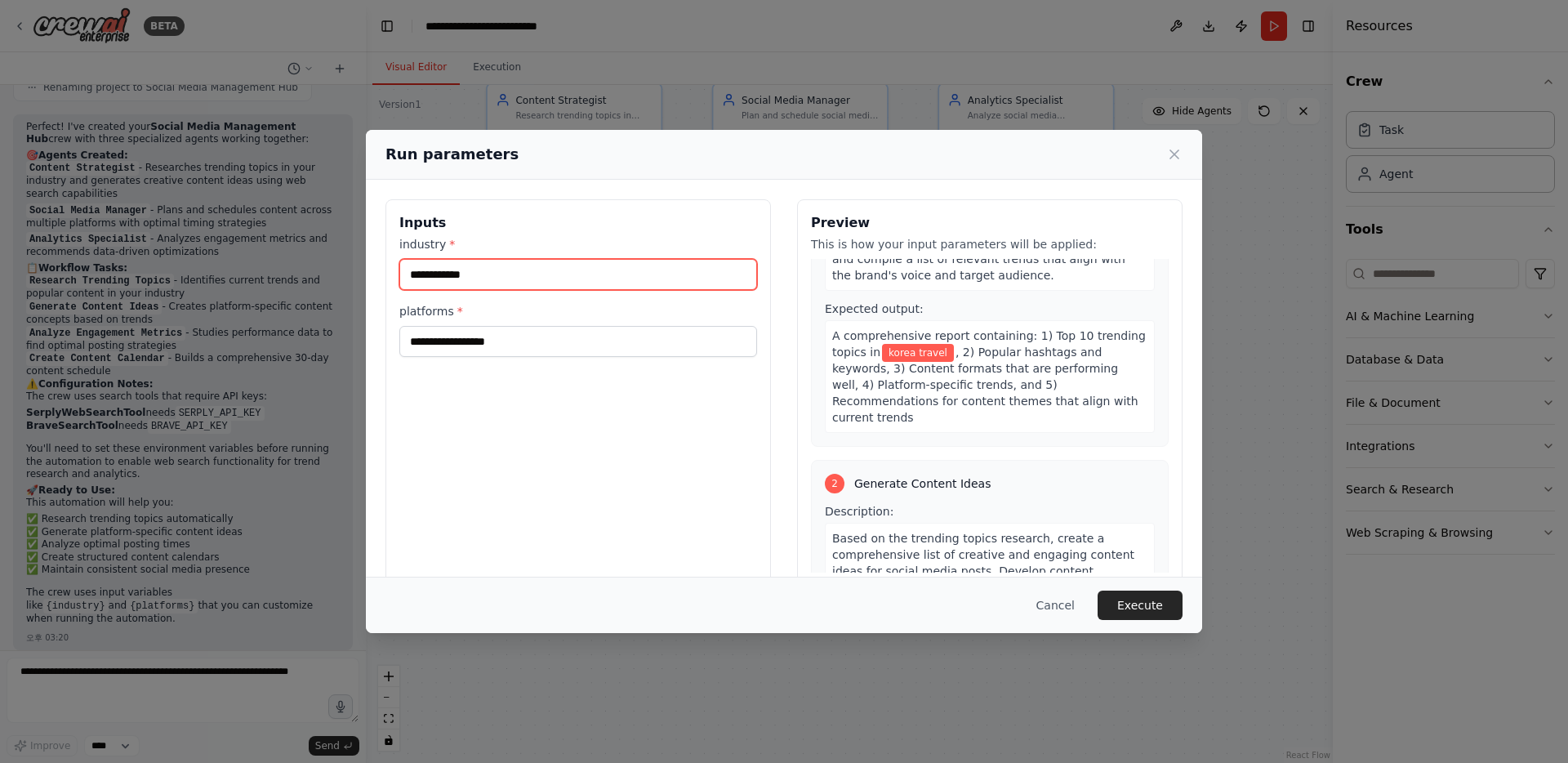
type input "**********"
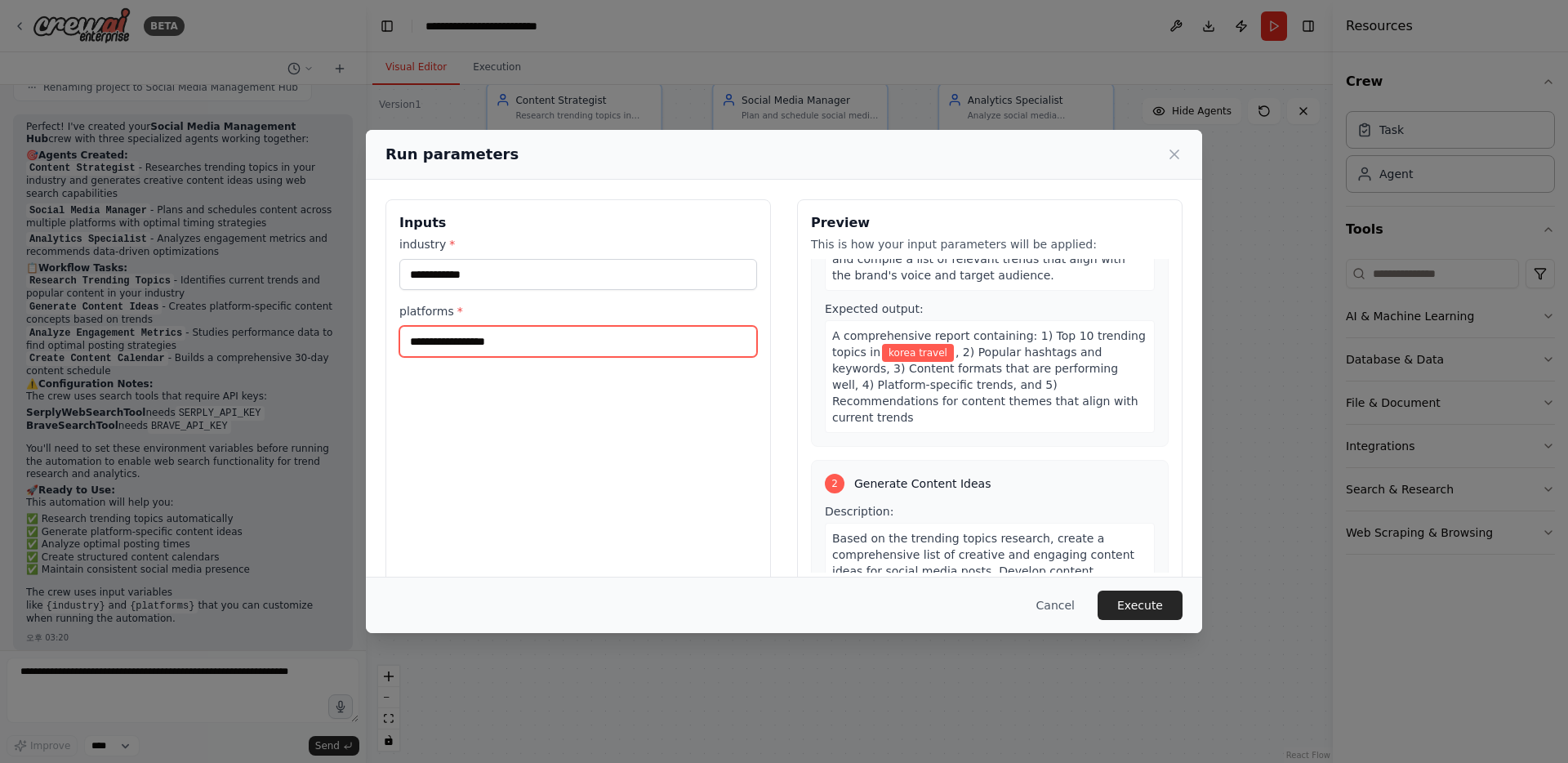
click at [634, 337] on input "platforms *" at bounding box center [578, 341] width 357 height 31
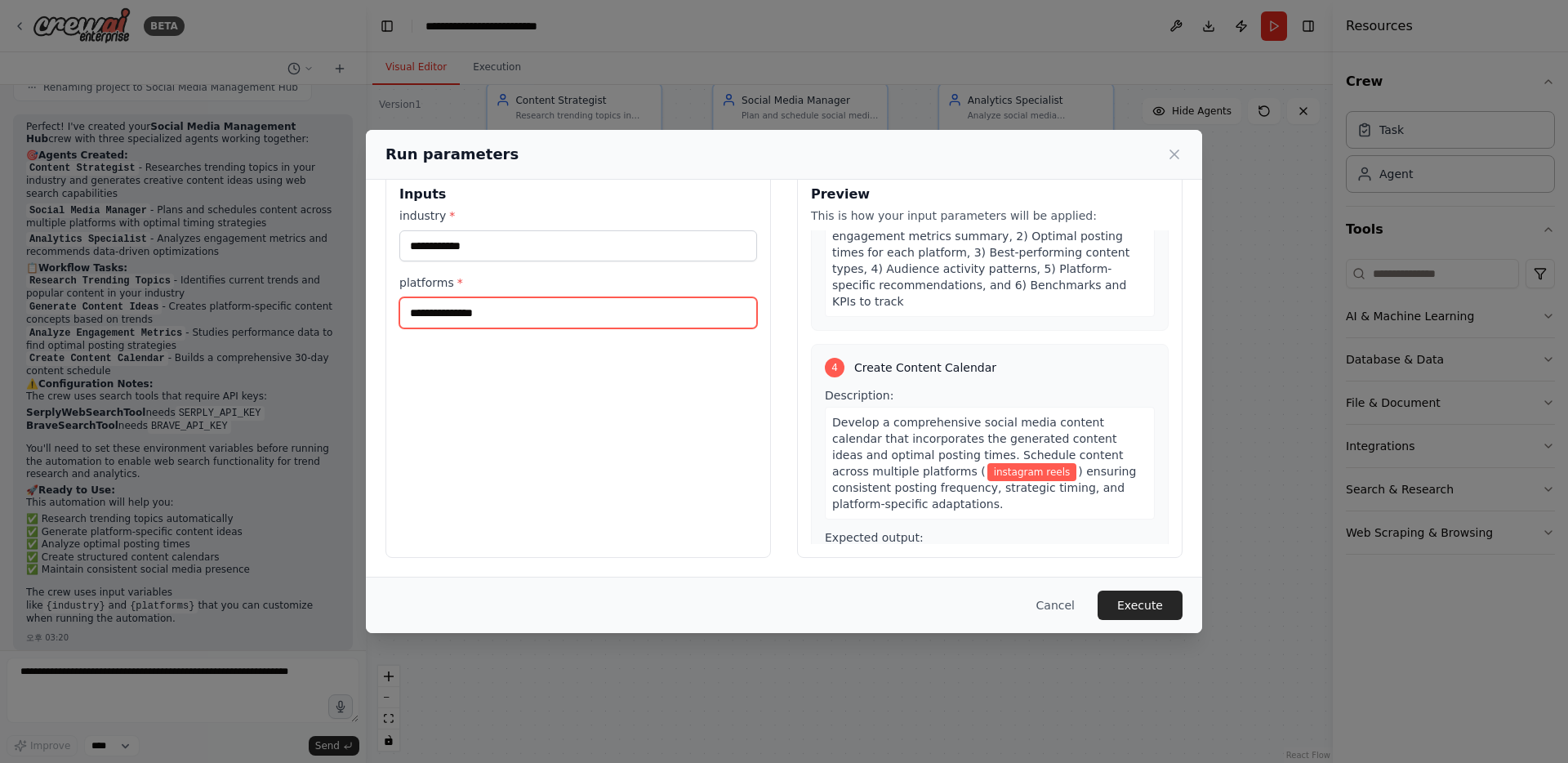
scroll to position [954, 0]
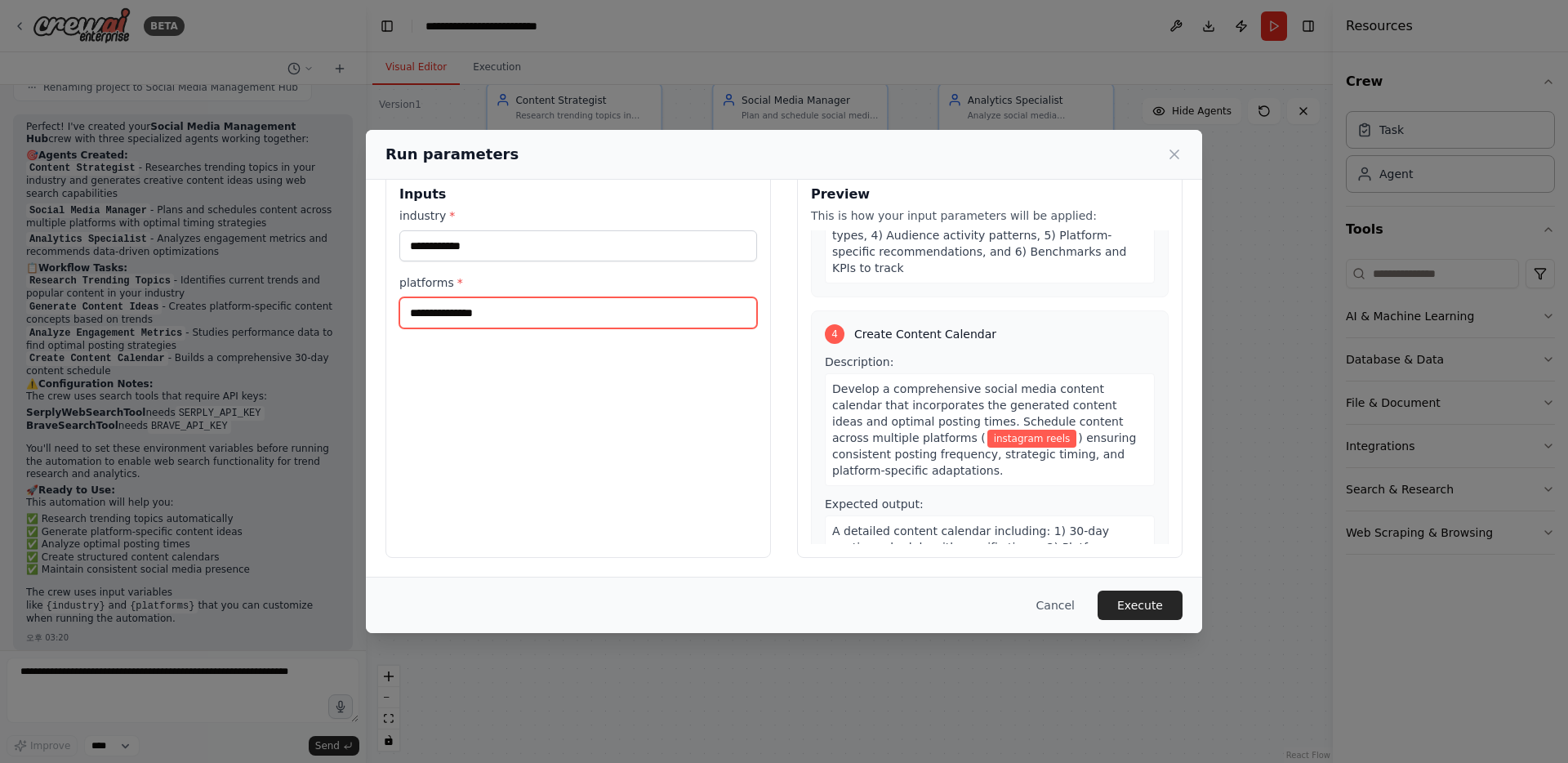
type input "**********"
click at [685, 370] on div "**********" at bounding box center [578, 364] width 385 height 387
click at [1123, 598] on button "Execute" at bounding box center [1139, 605] width 85 height 29
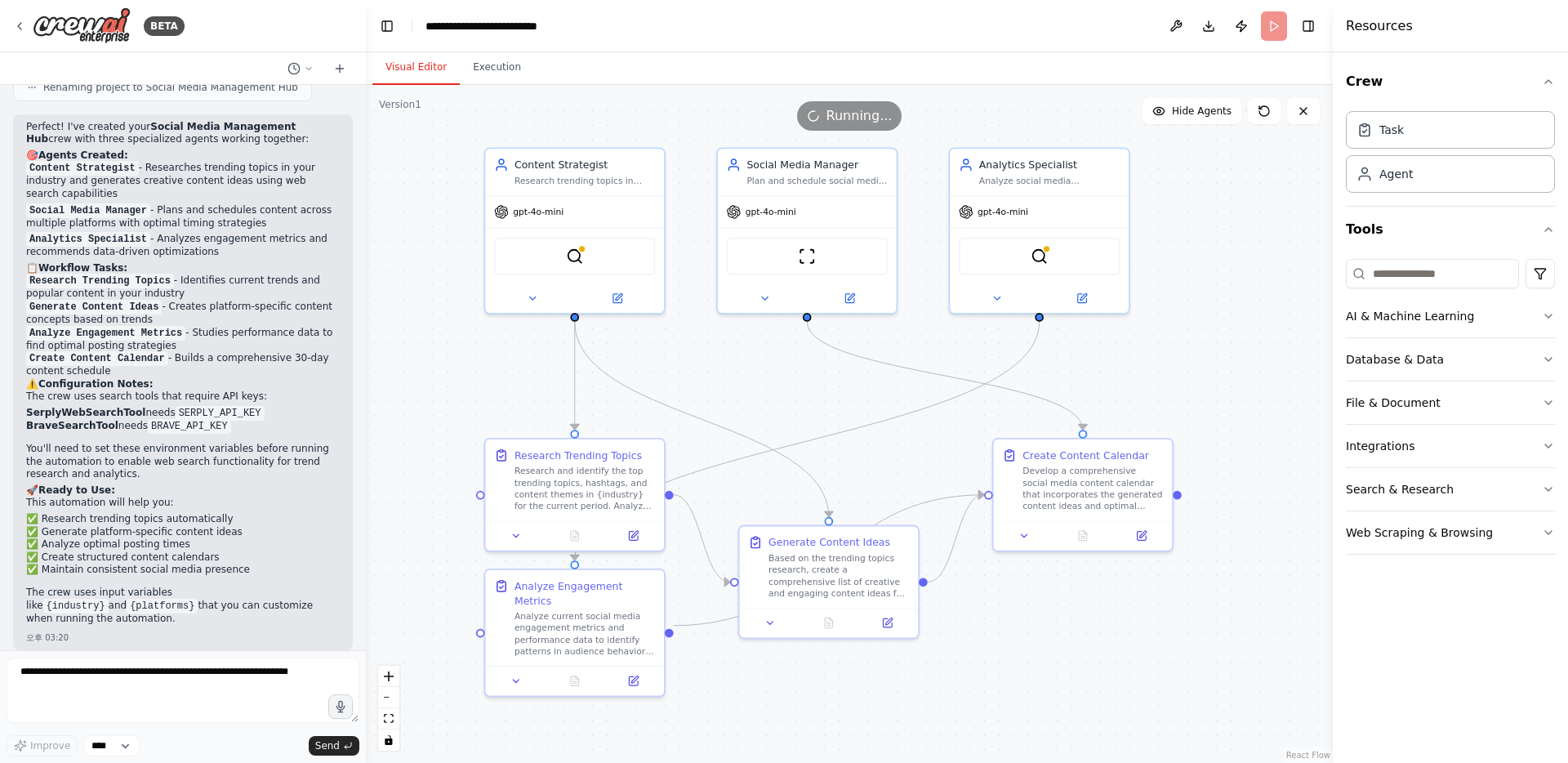
drag, startPoint x: 833, startPoint y: 312, endPoint x: 840, endPoint y: 384, distance: 72.3
click at [840, 384] on div ".deletable-edge-delete-btn { width: 20px; height: 20px; border: 0px solid #ffff…" at bounding box center [849, 424] width 967 height 678
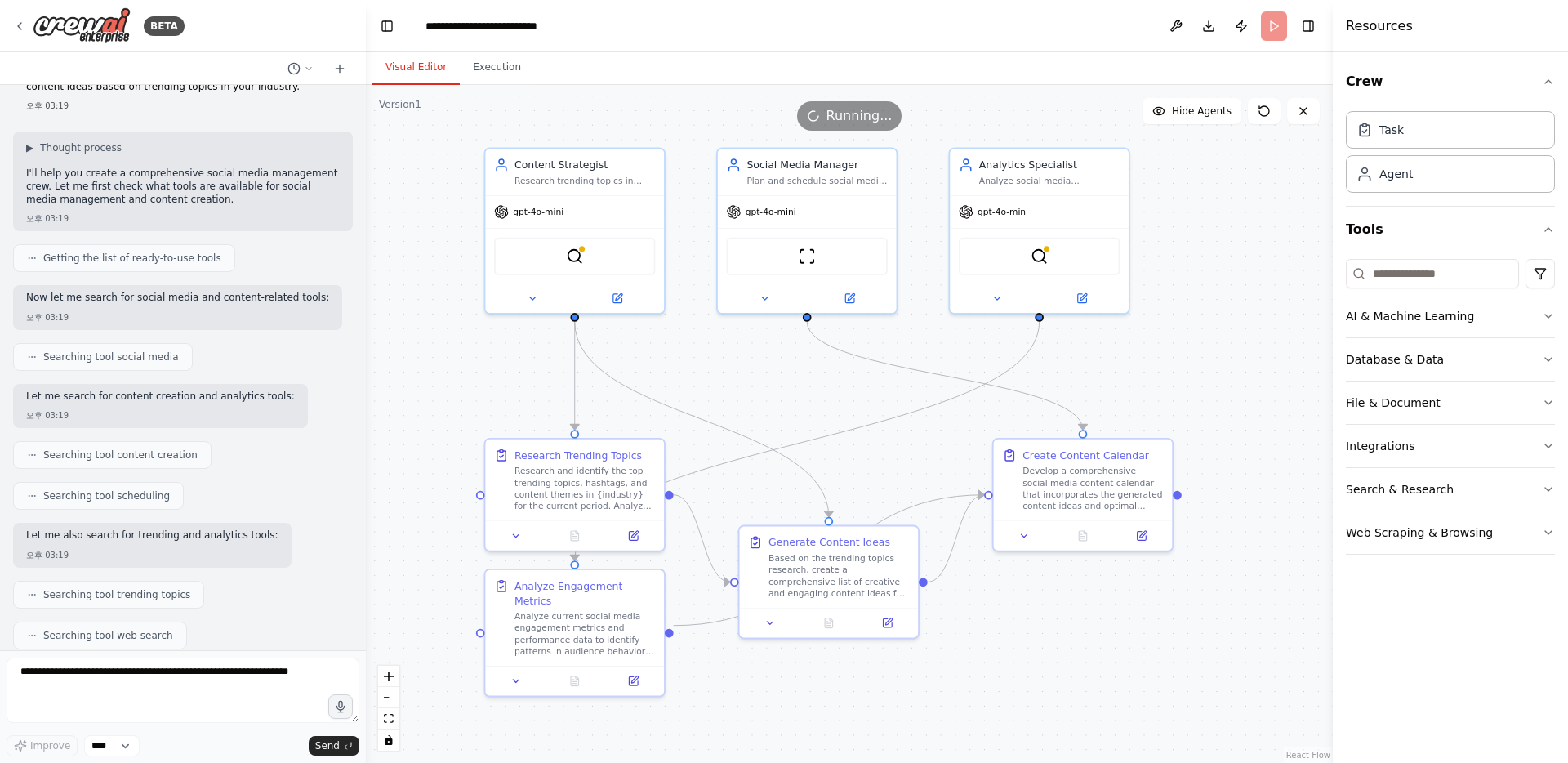
scroll to position [0, 0]
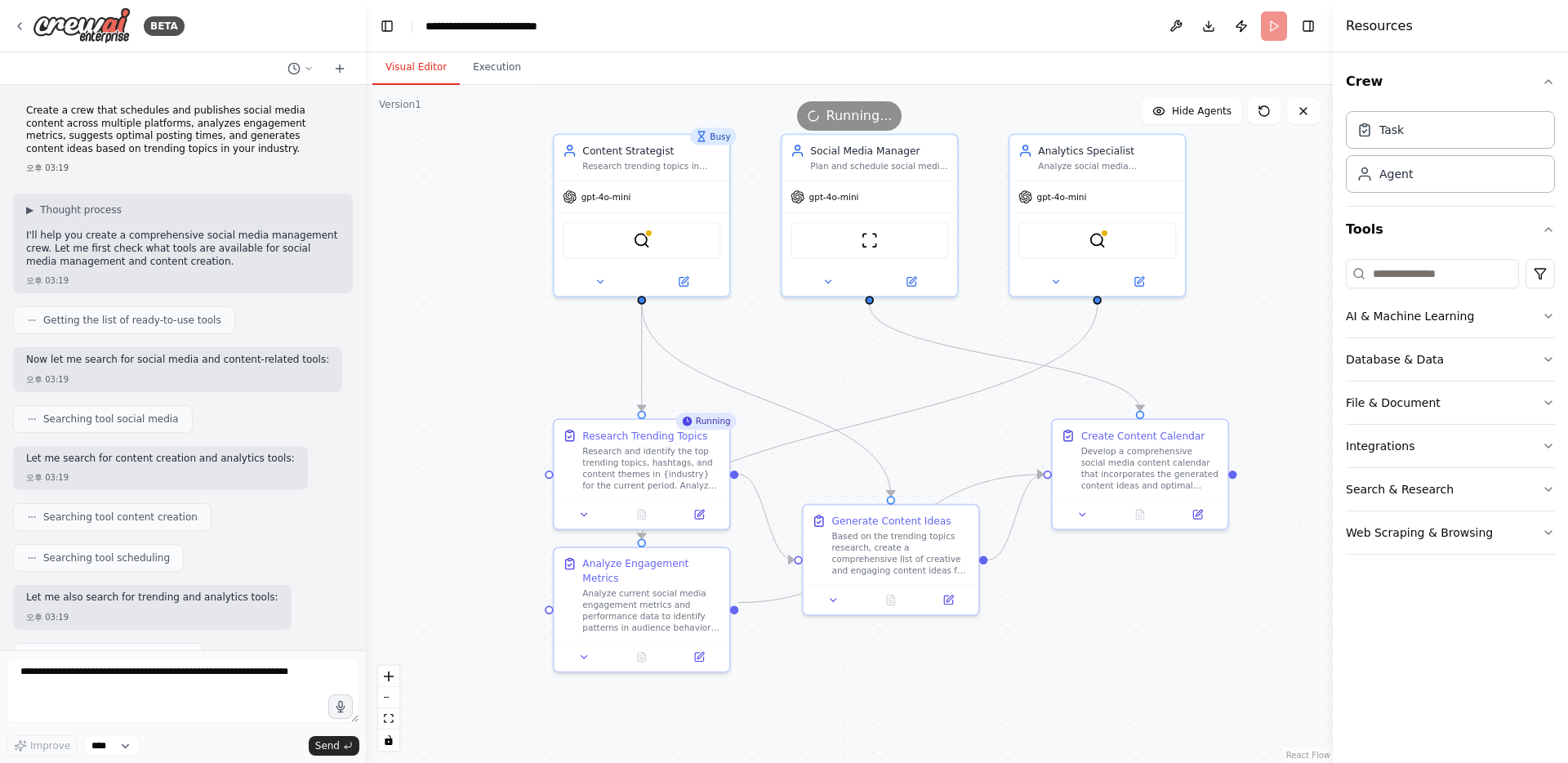
drag, startPoint x: 707, startPoint y: 392, endPoint x: 775, endPoint y: 370, distance: 71.5
click at [777, 370] on div ".deletable-edge-delete-btn { width: 20px; height: 20px; border: 0px solid #ffff…" at bounding box center [849, 424] width 967 height 678
click at [689, 466] on div "Research and identify the top trending topics, hashtags, and content themes in …" at bounding box center [655, 465] width 138 height 46
click at [597, 510] on button at bounding box center [588, 510] width 49 height 17
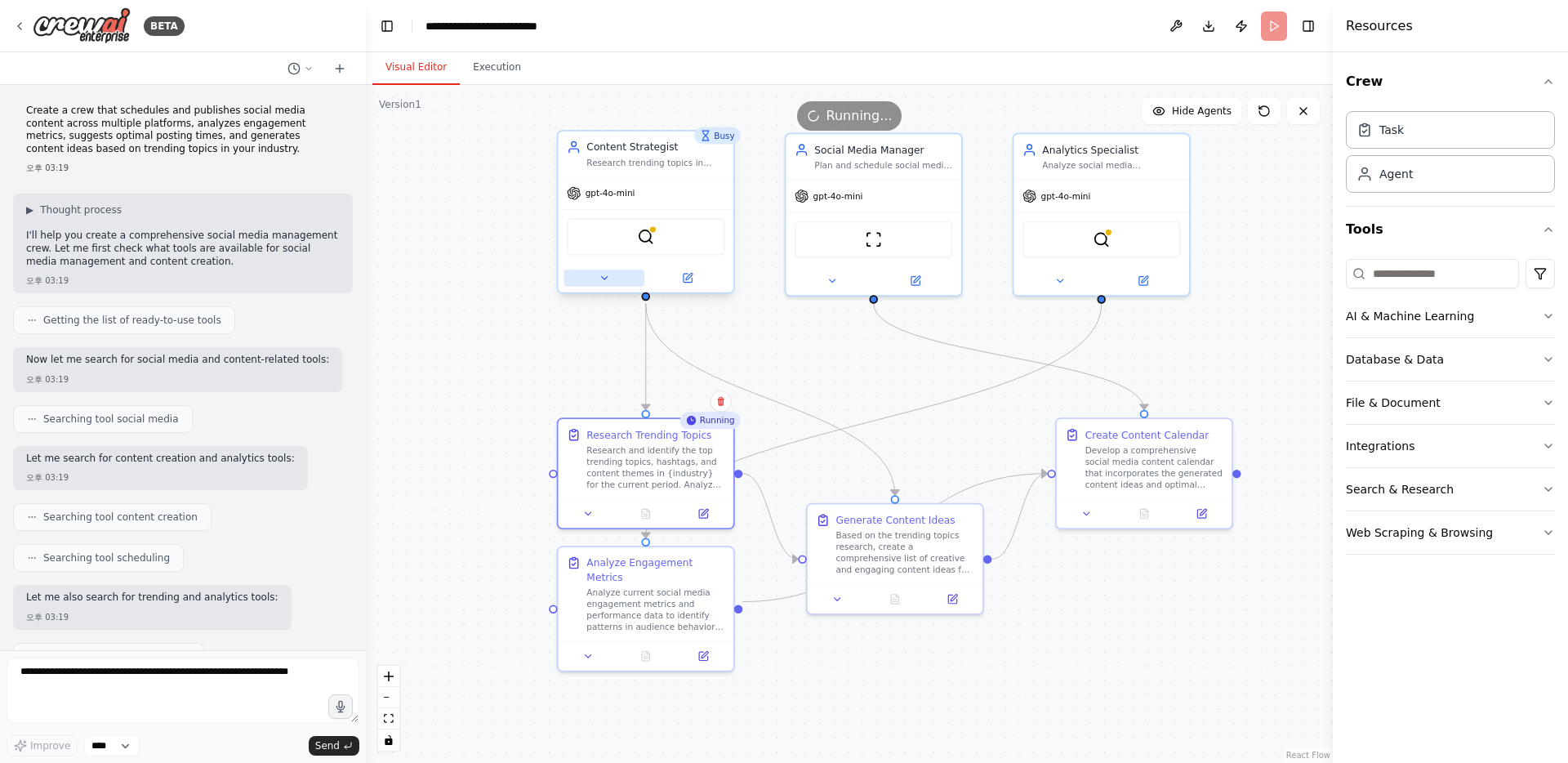
click at [596, 283] on button at bounding box center [604, 277] width 81 height 17
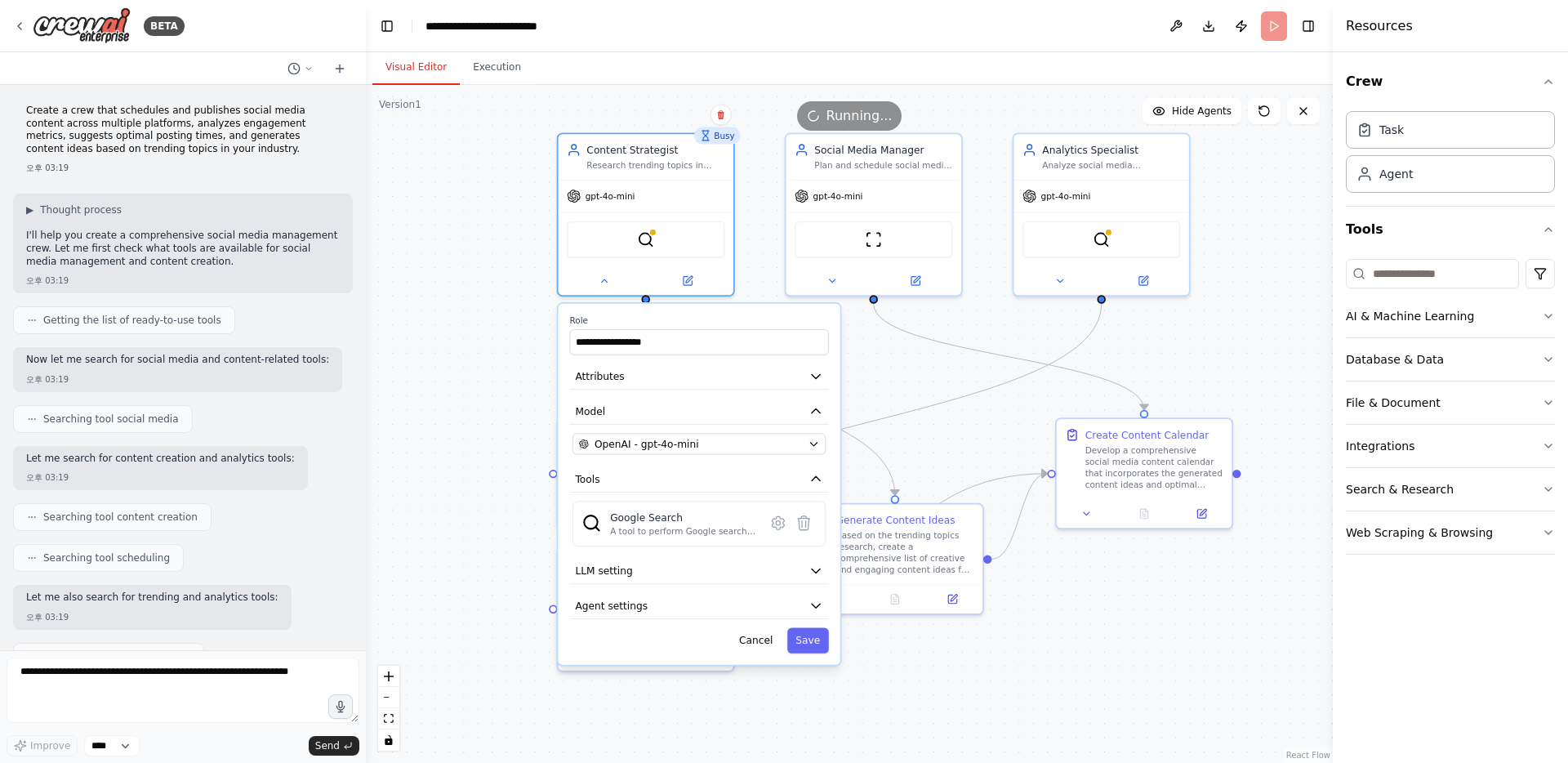
click at [498, 399] on div ".deletable-edge-delete-btn { width: 20px; height: 20px; border: 0px solid #ffff…" at bounding box center [849, 424] width 967 height 678
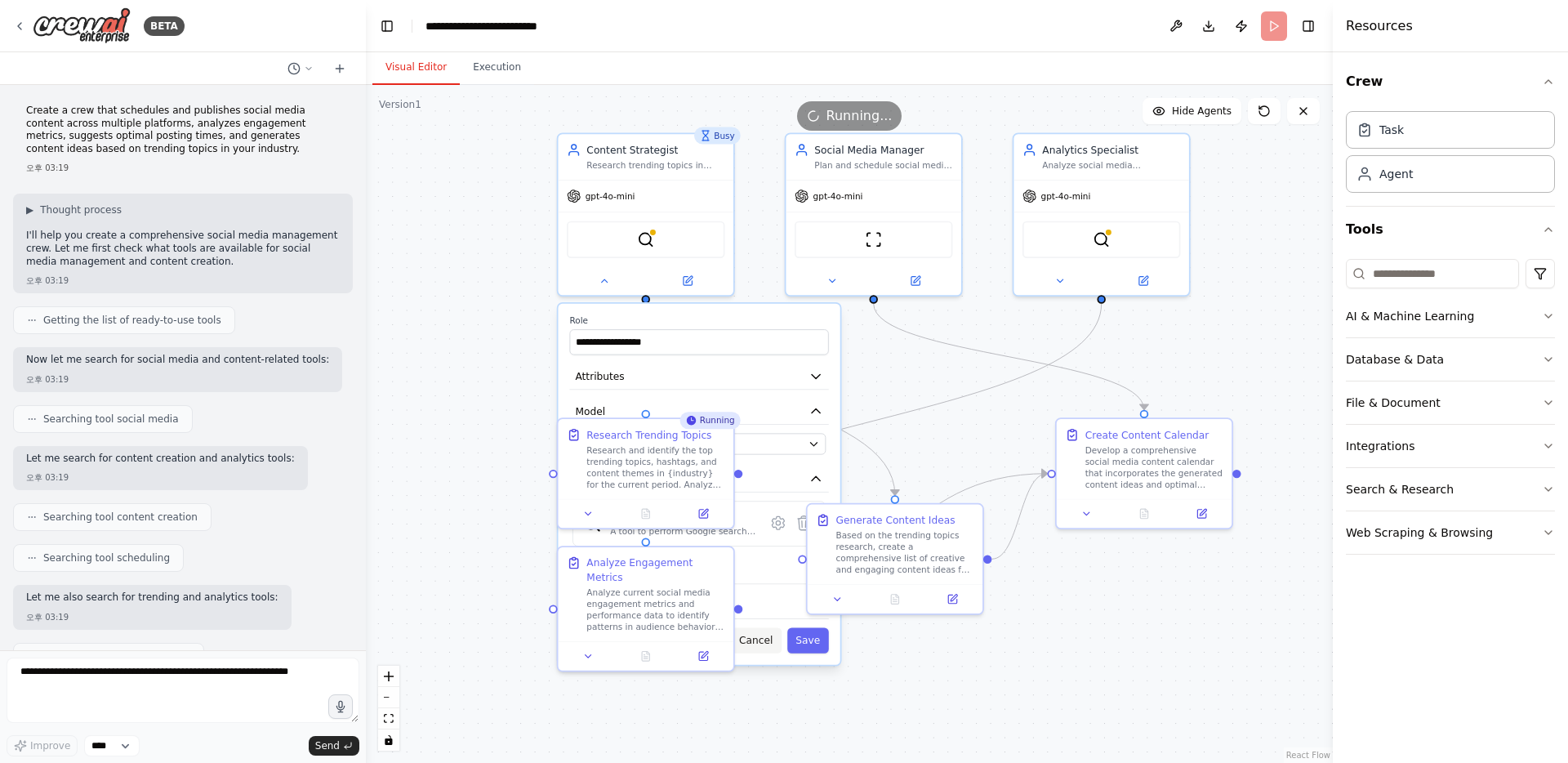
click at [754, 632] on button "Cancel" at bounding box center [757, 640] width 51 height 26
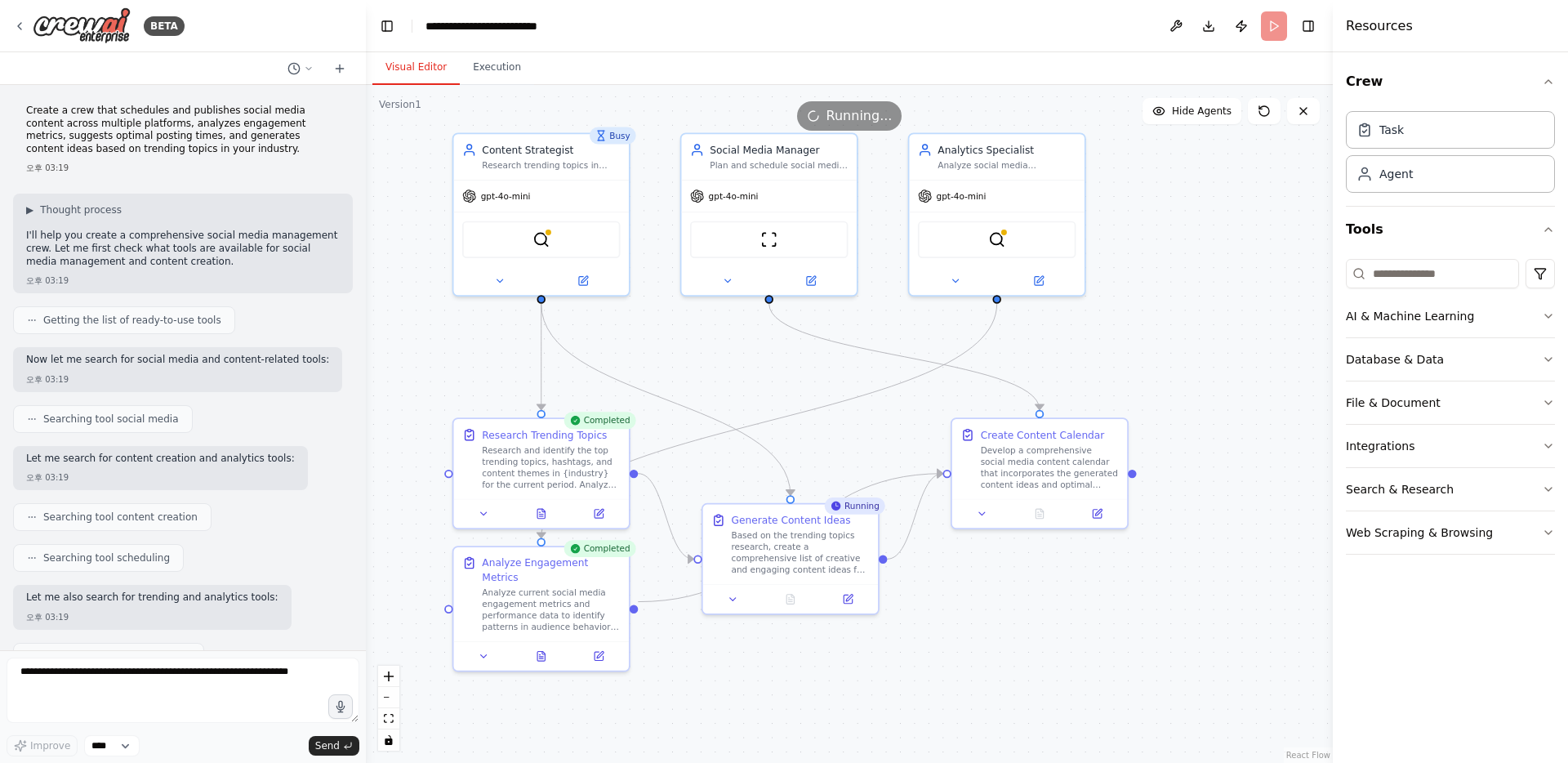
drag, startPoint x: 791, startPoint y: 381, endPoint x: 686, endPoint y: 381, distance: 105.0
click at [686, 381] on div ".deletable-edge-delete-btn { width: 20px; height: 20px; border: 0px solid #ffff…" at bounding box center [849, 424] width 967 height 678
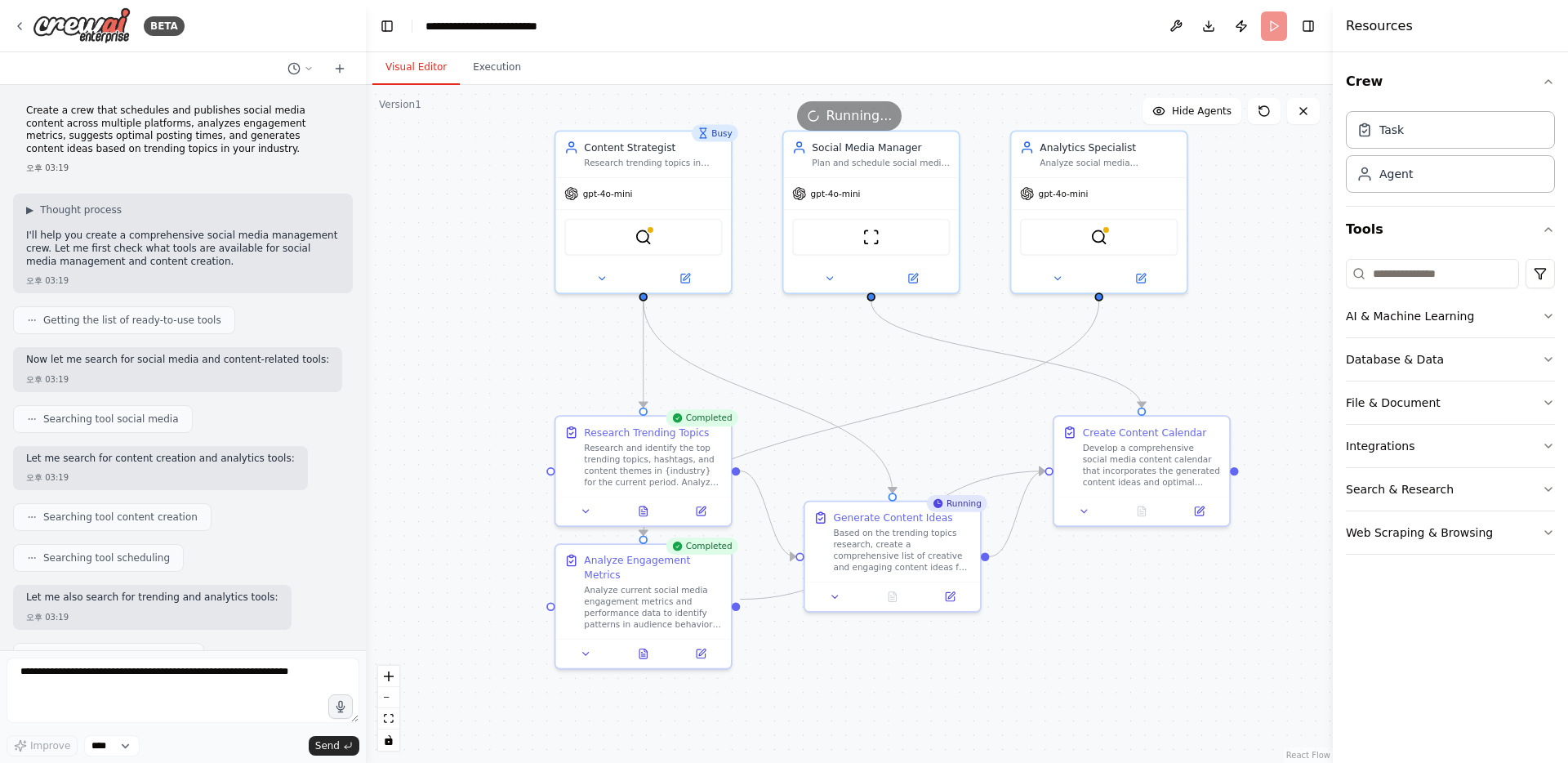
drag, startPoint x: 682, startPoint y: 374, endPoint x: 784, endPoint y: 372, distance: 102.0
click at [784, 372] on div ".deletable-edge-delete-btn { width: 20px; height: 20px; border: 0px solid #ffff…" at bounding box center [849, 424] width 967 height 678
click at [634, 642] on button at bounding box center [643, 649] width 61 height 17
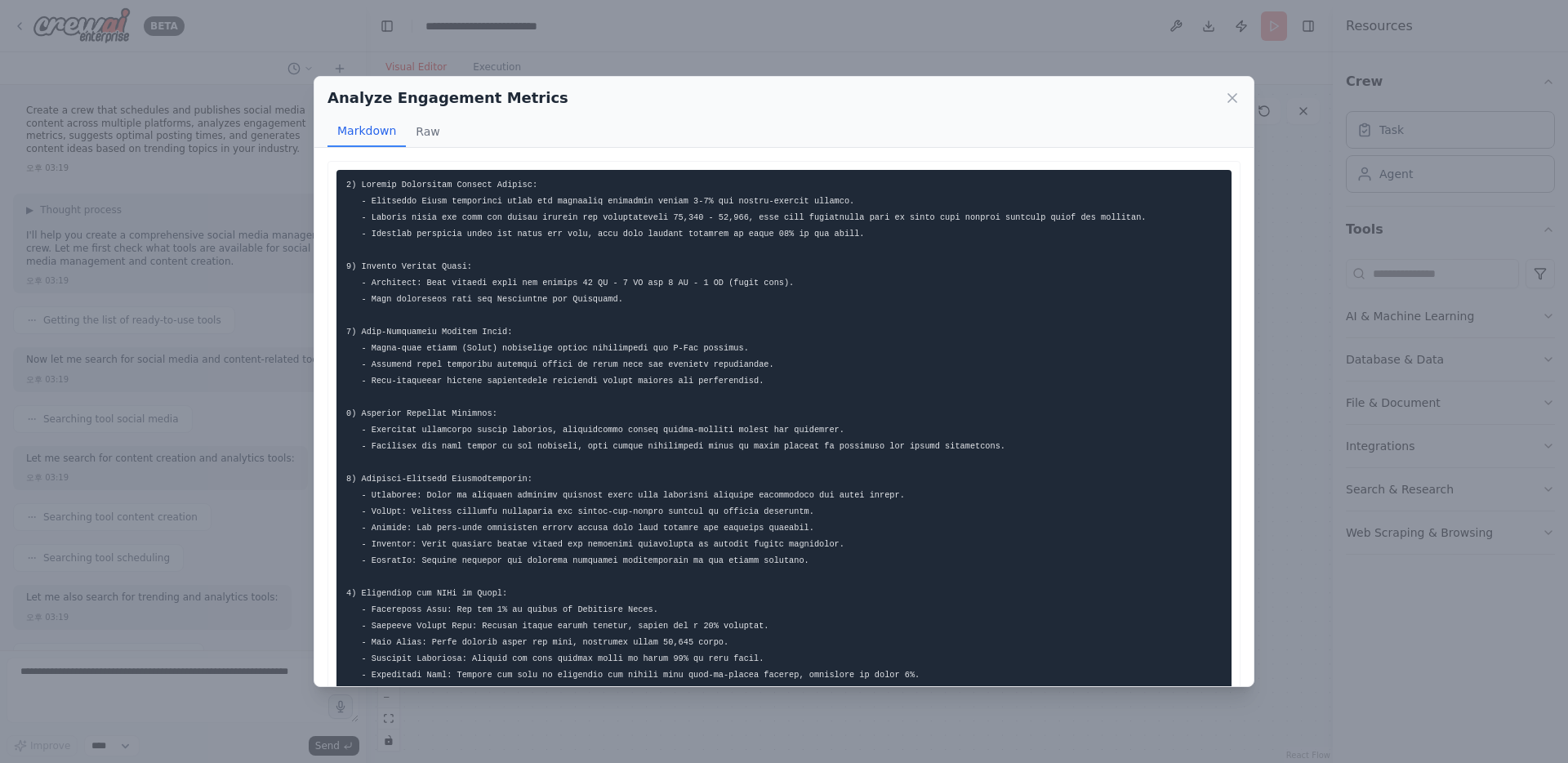
click at [718, 40] on div "Analyze Engagement Metrics Markdown Raw ... Show more Not valid JSON" at bounding box center [784, 381] width 1568 height 763
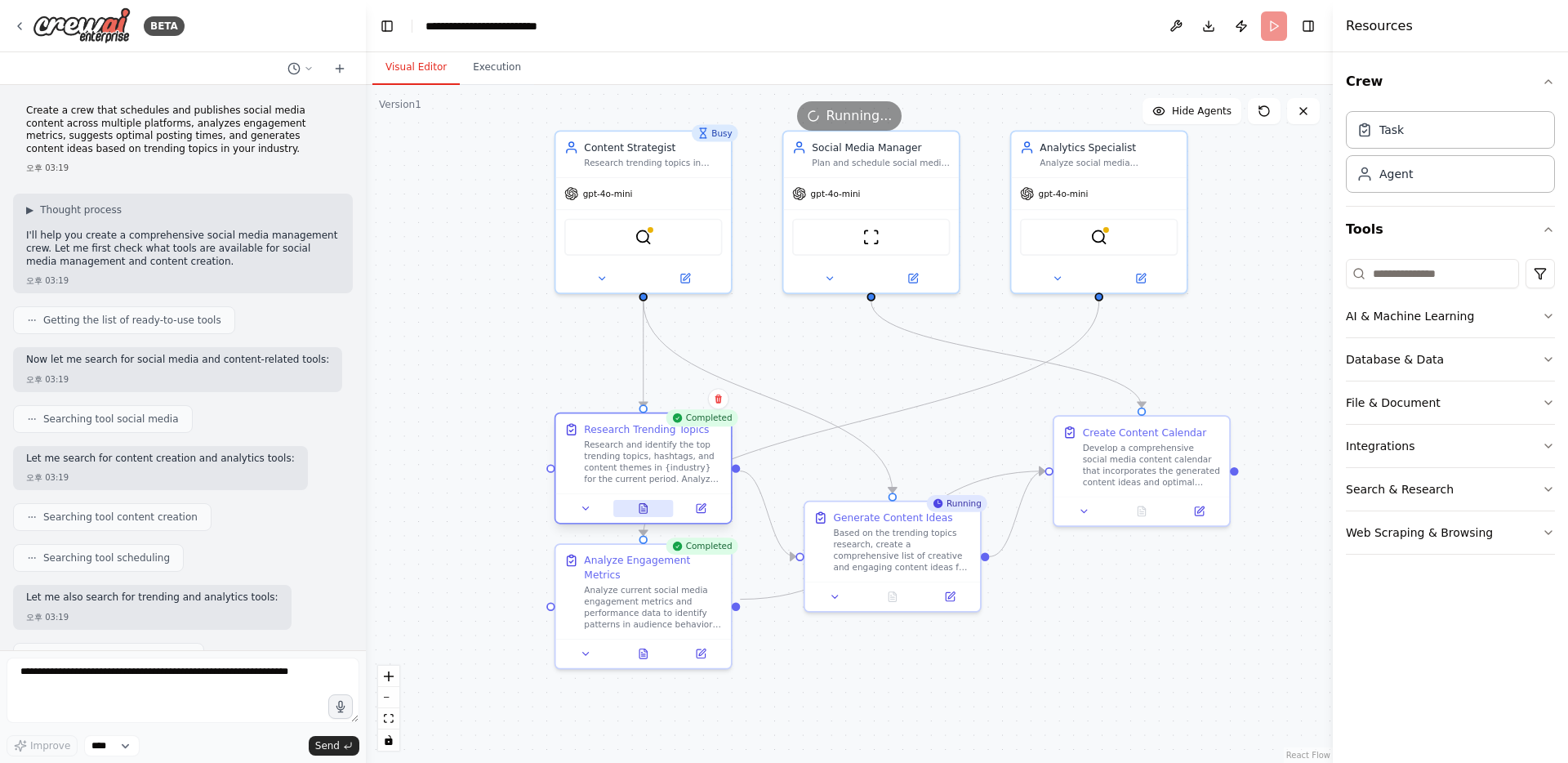
click at [645, 511] on icon at bounding box center [643, 509] width 7 height 10
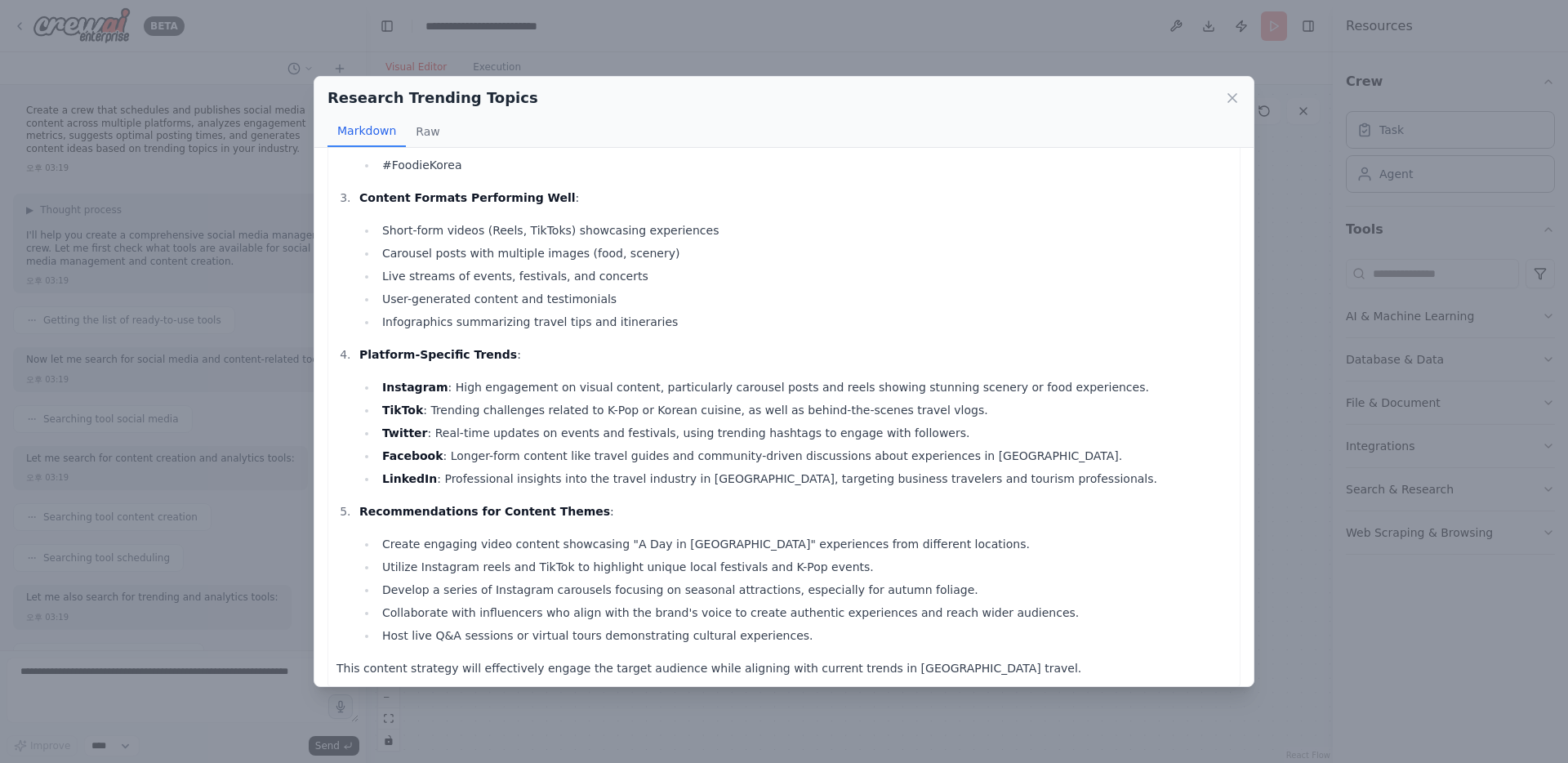
scroll to position [552, 0]
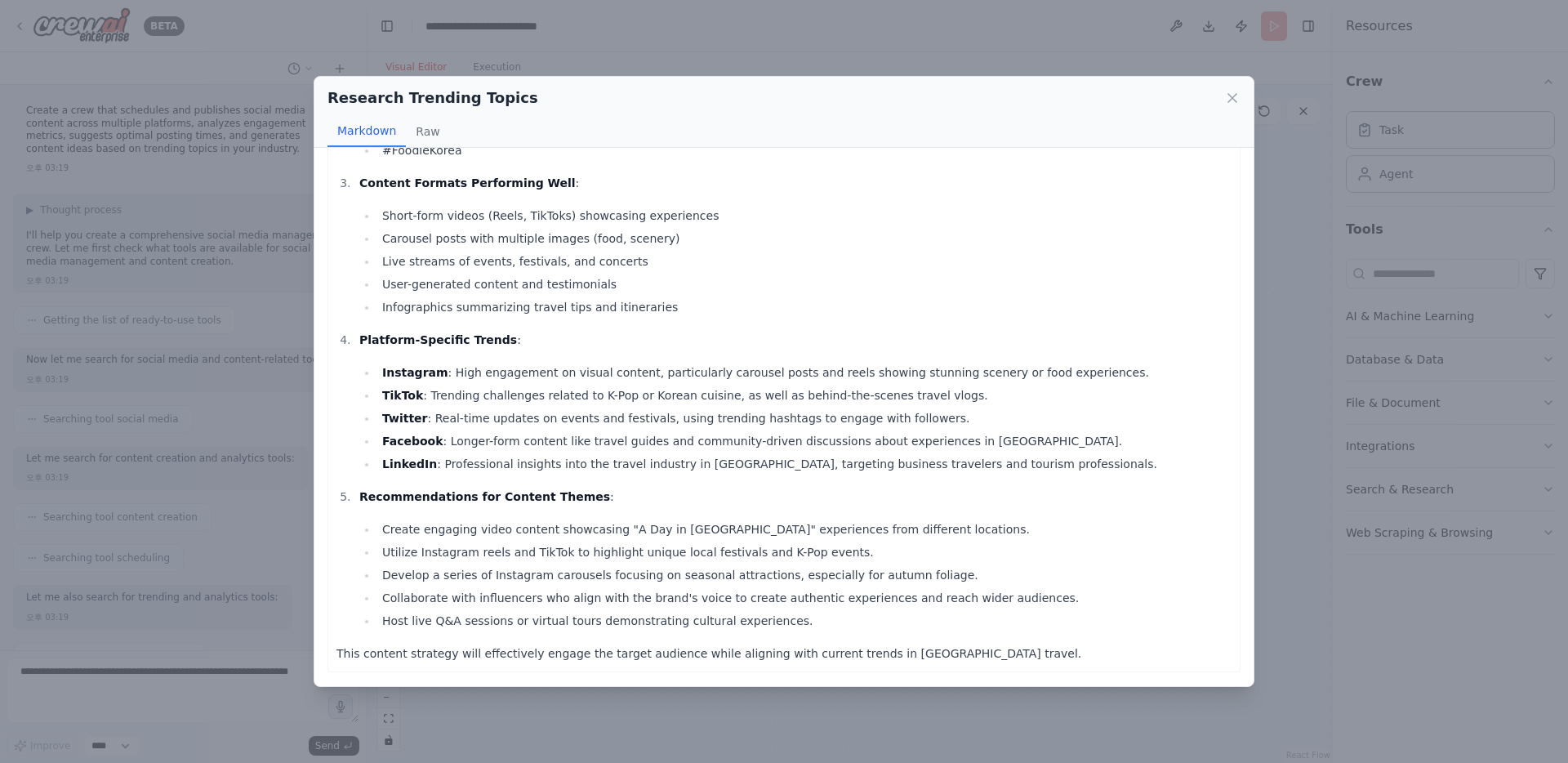
click at [673, 52] on div "Research Trending Topics Markdown Raw Top 10 Trending Topics in Korea Travel (S…" at bounding box center [784, 381] width 1568 height 763
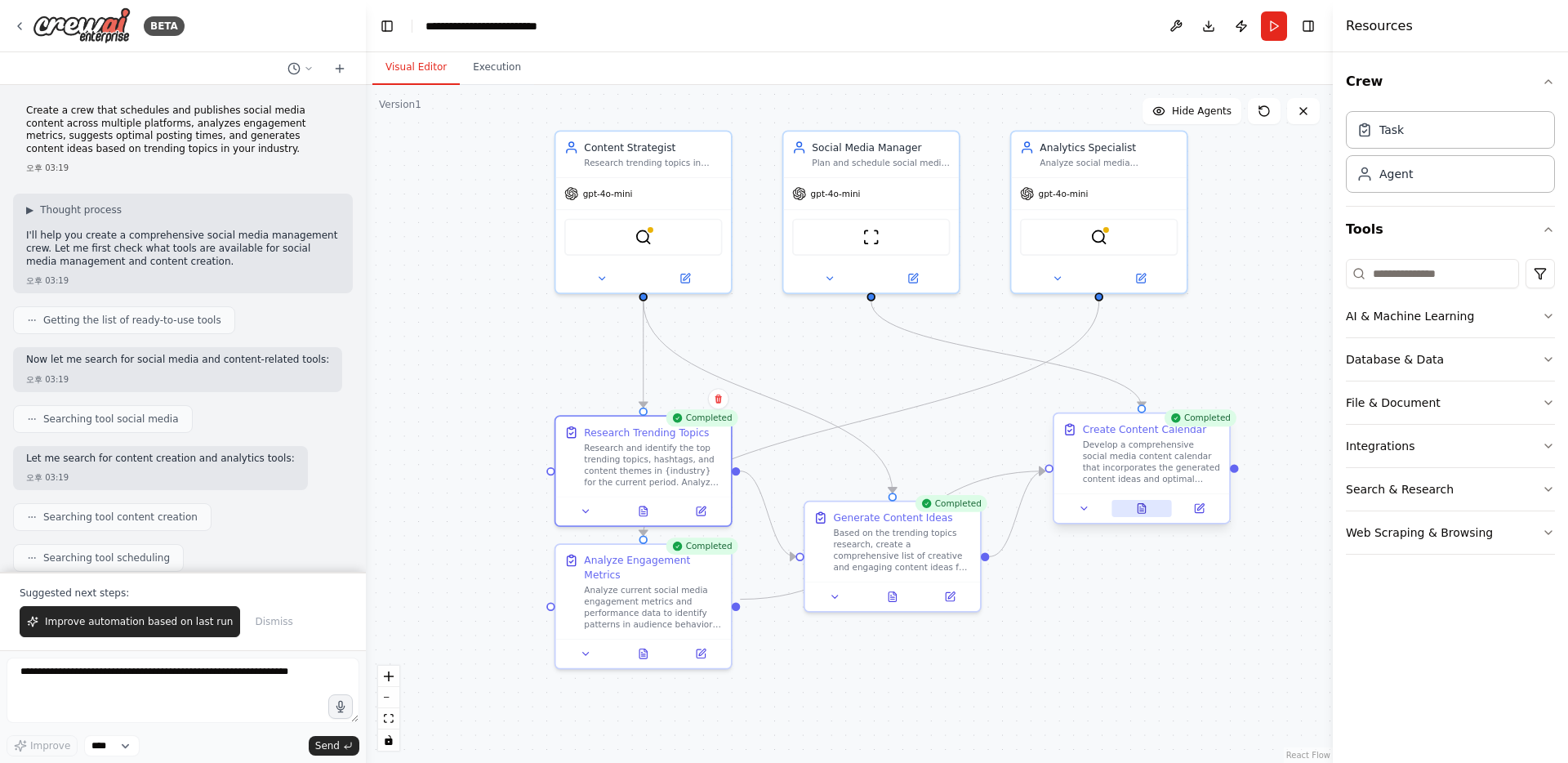
click at [1139, 509] on icon at bounding box center [1141, 509] width 7 height 10
click at [1144, 523] on div "Create Content Calendar Develop a comprehensive social media content calendar t…" at bounding box center [1141, 468] width 178 height 112
click at [1144, 514] on button at bounding box center [1141, 508] width 61 height 17
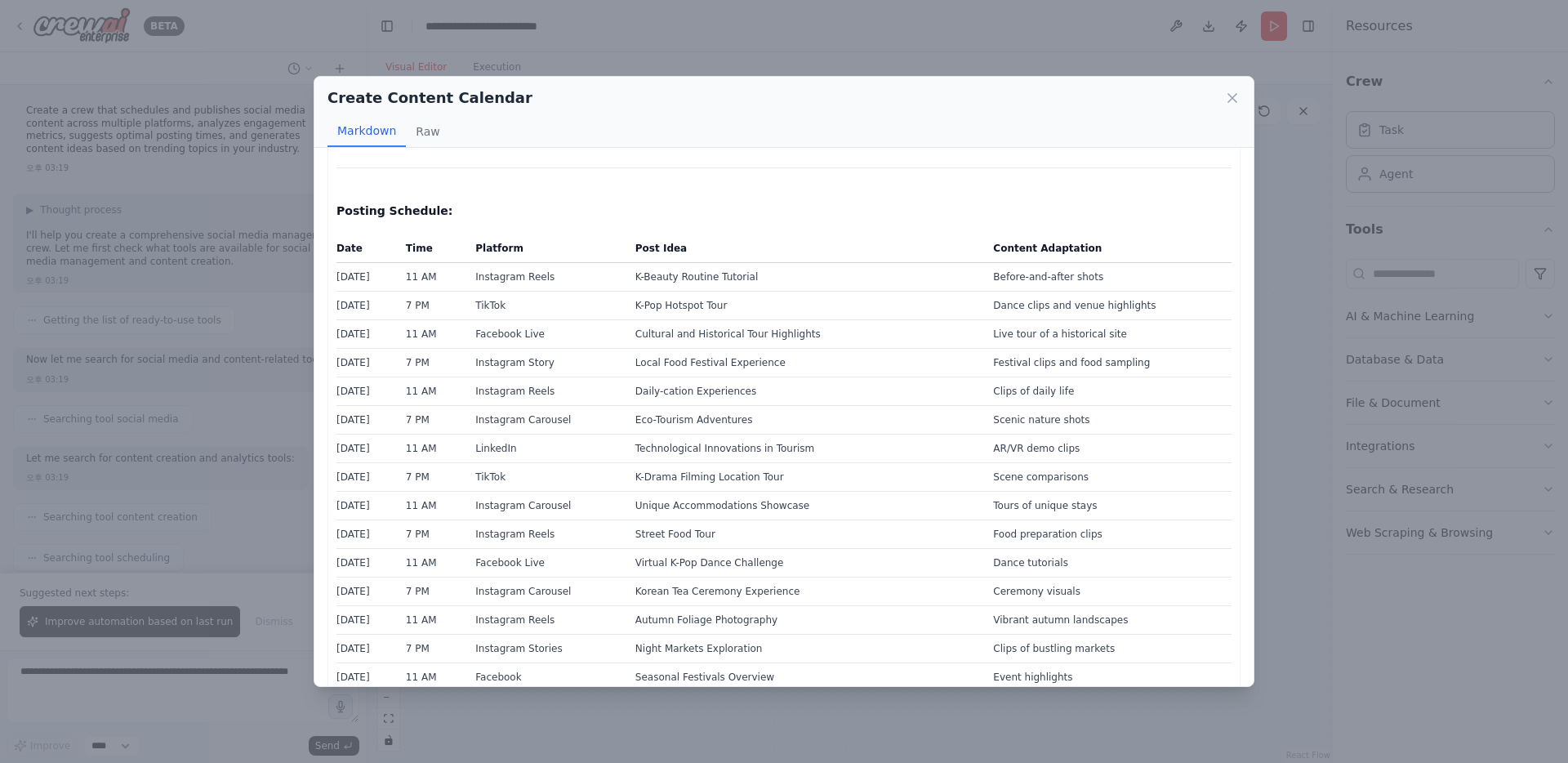
scroll to position [236, 0]
click at [1309, 378] on div "Create Content Calendar Markdown Raw 30-Day Social Media Content Calendar for S…" at bounding box center [784, 381] width 1568 height 763
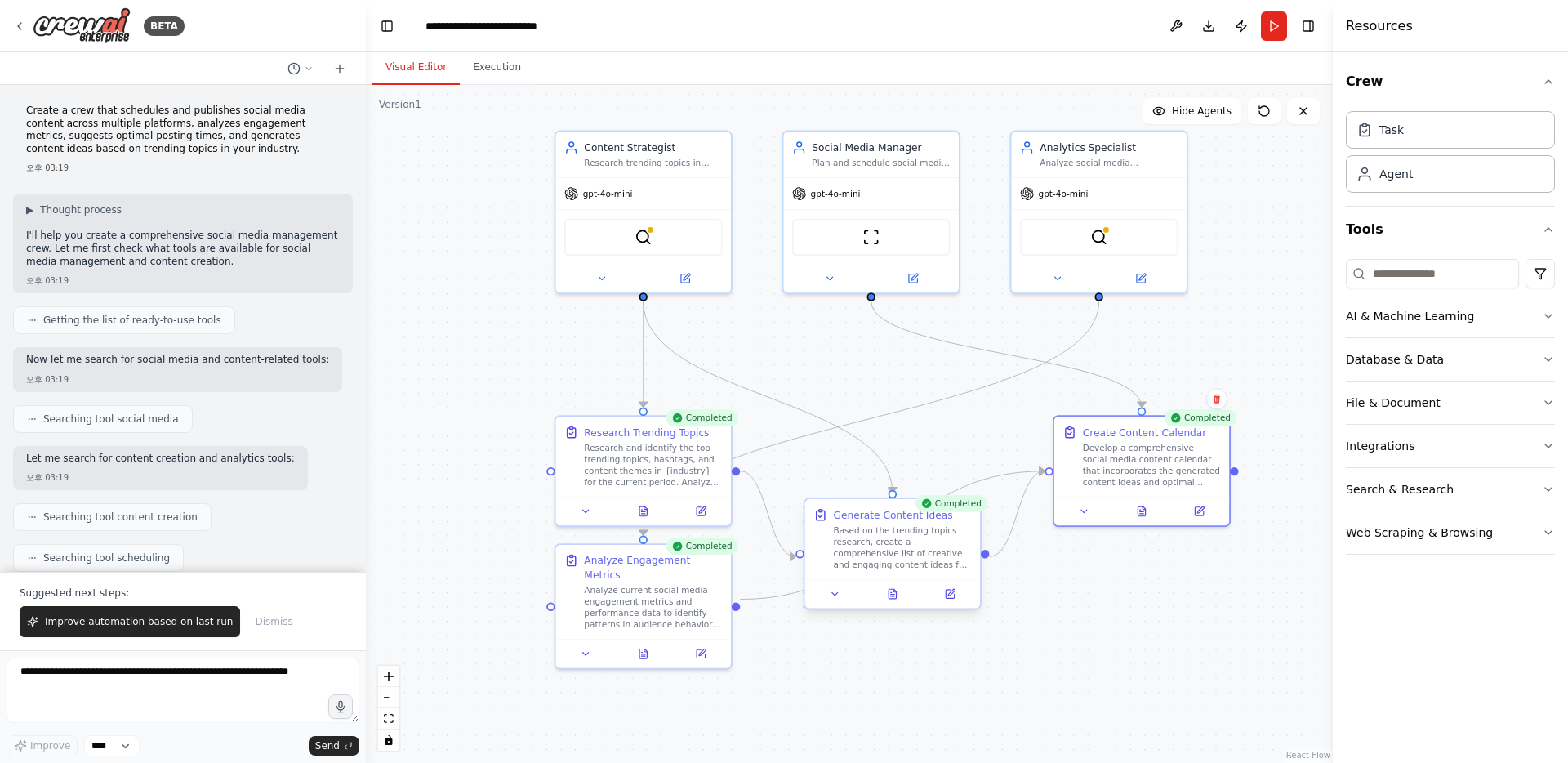
click at [905, 582] on div at bounding box center [892, 593] width 175 height 29
click at [898, 591] on icon at bounding box center [892, 593] width 11 height 11
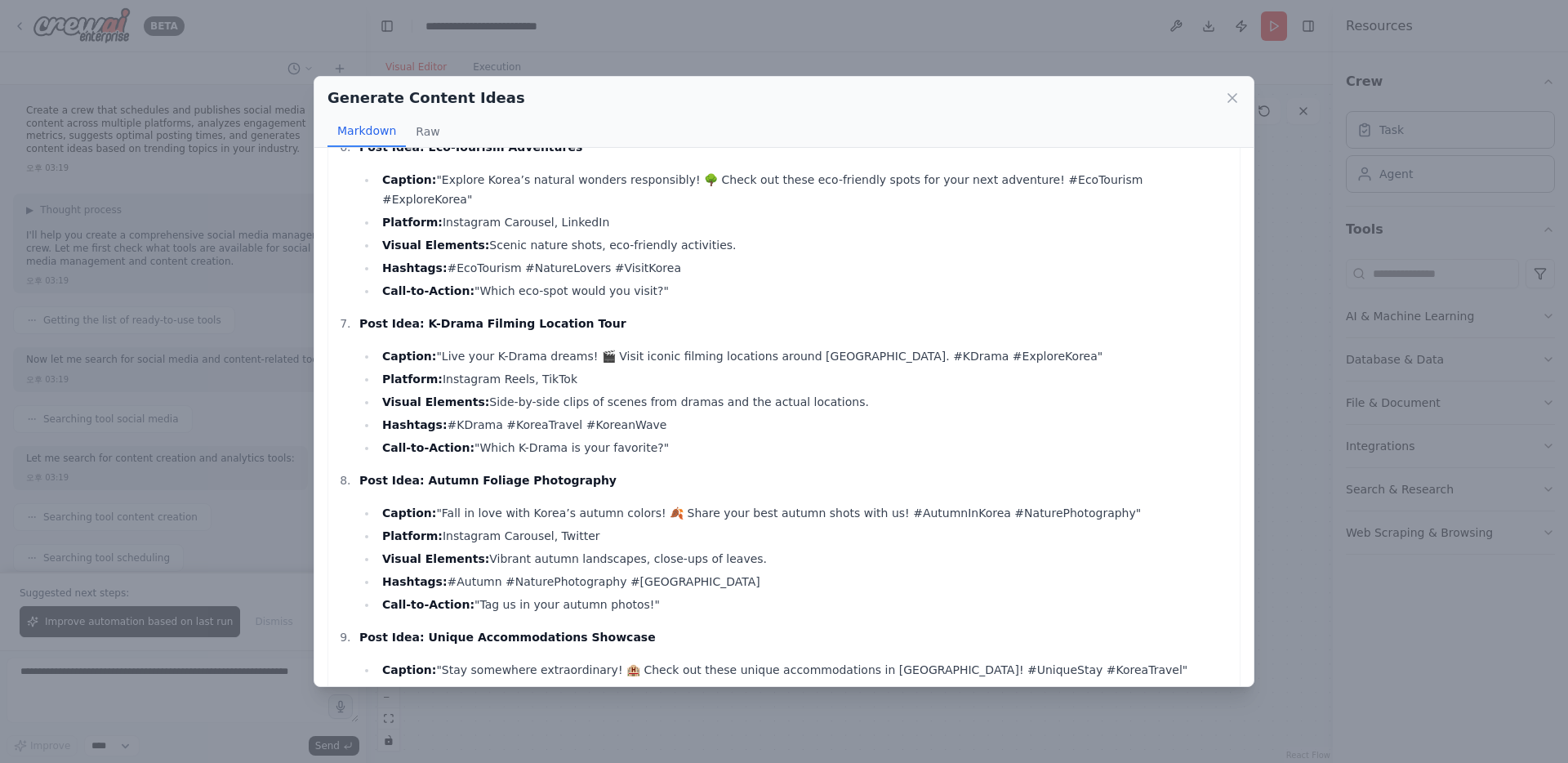
scroll to position [928, 0]
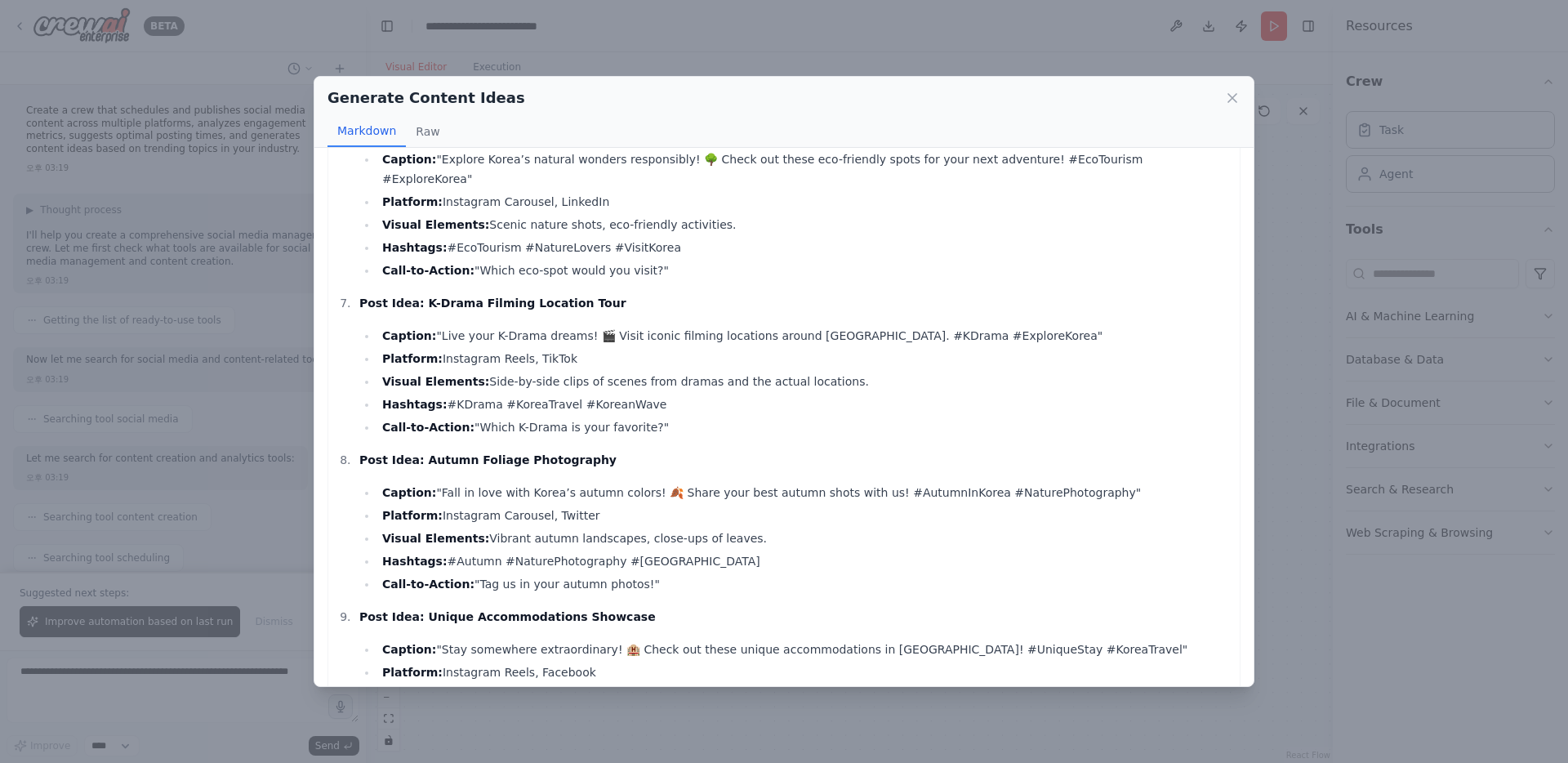
click at [1292, 386] on div "Generate Content Ideas Markdown Raw Here’s a comprehensive list of creative and…" at bounding box center [784, 381] width 1568 height 763
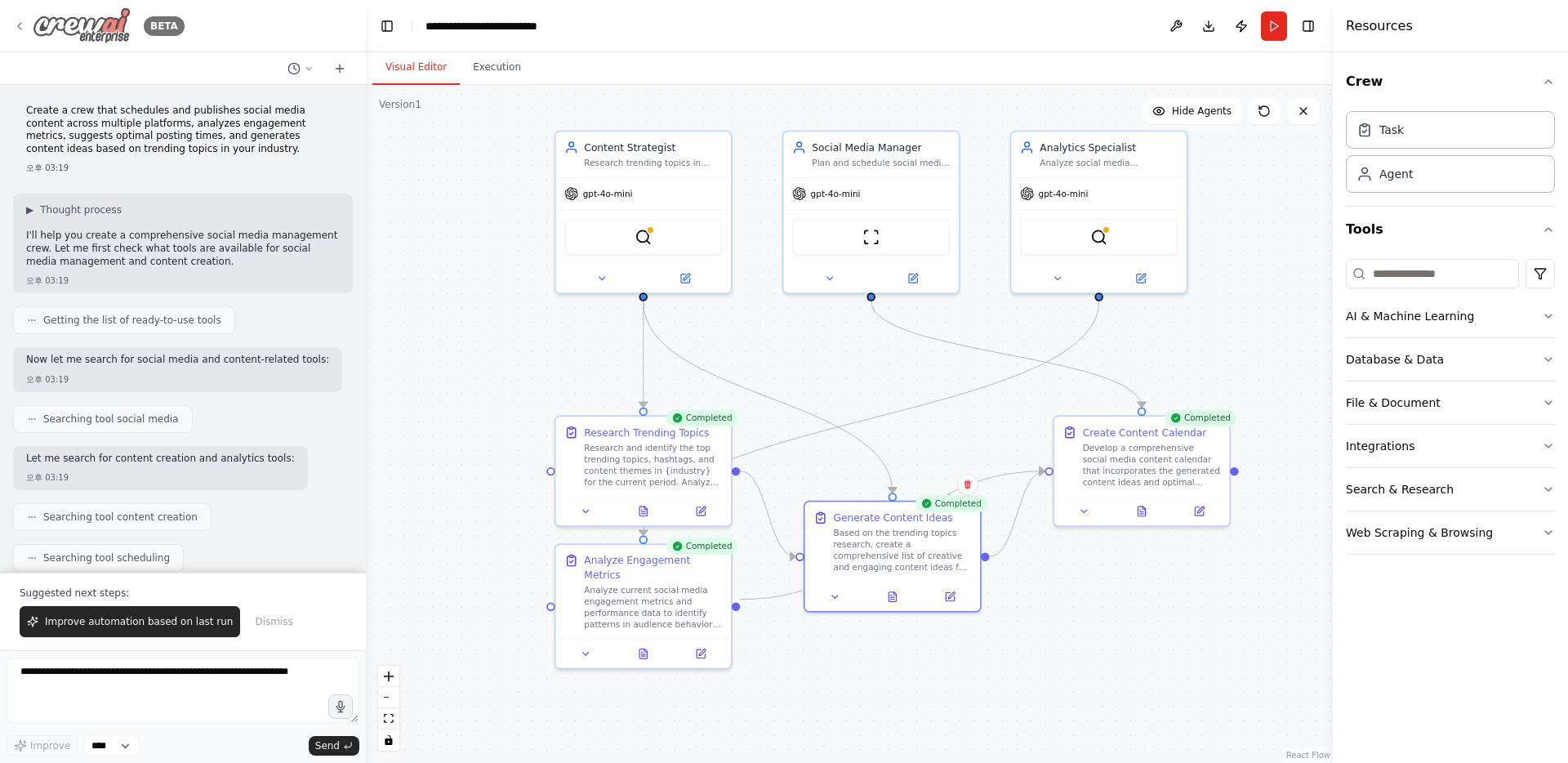
click at [17, 27] on icon at bounding box center [19, 26] width 13 height 13
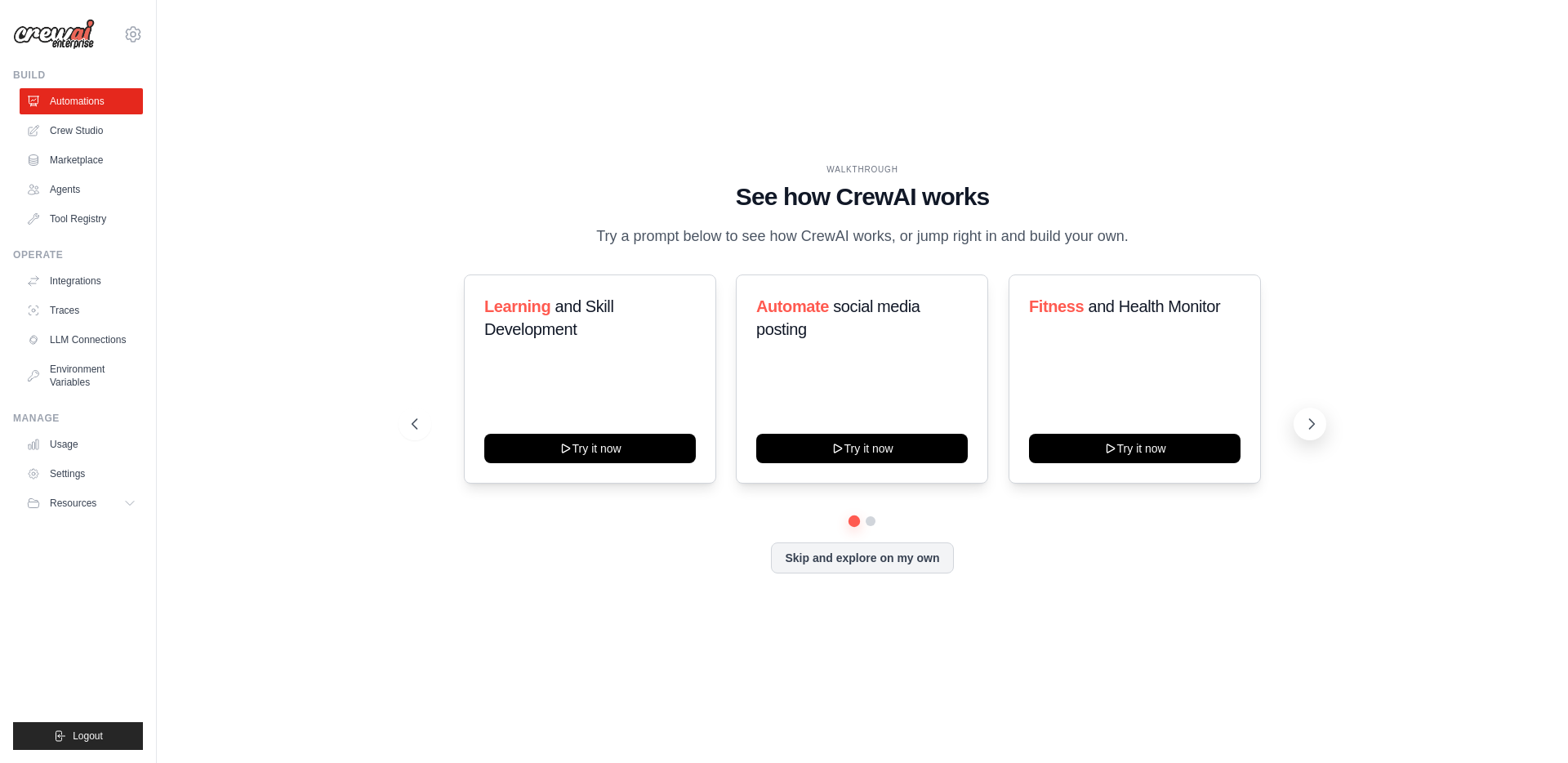
click at [1299, 416] on button at bounding box center [1309, 423] width 33 height 33
click at [1288, 417] on div "Learning and Skill Development Try it now Automate social media posting Try it …" at bounding box center [862, 379] width 901 height 209
click at [1297, 417] on button at bounding box center [1309, 423] width 33 height 33
click at [106, 106] on link "Automations" at bounding box center [83, 101] width 123 height 26
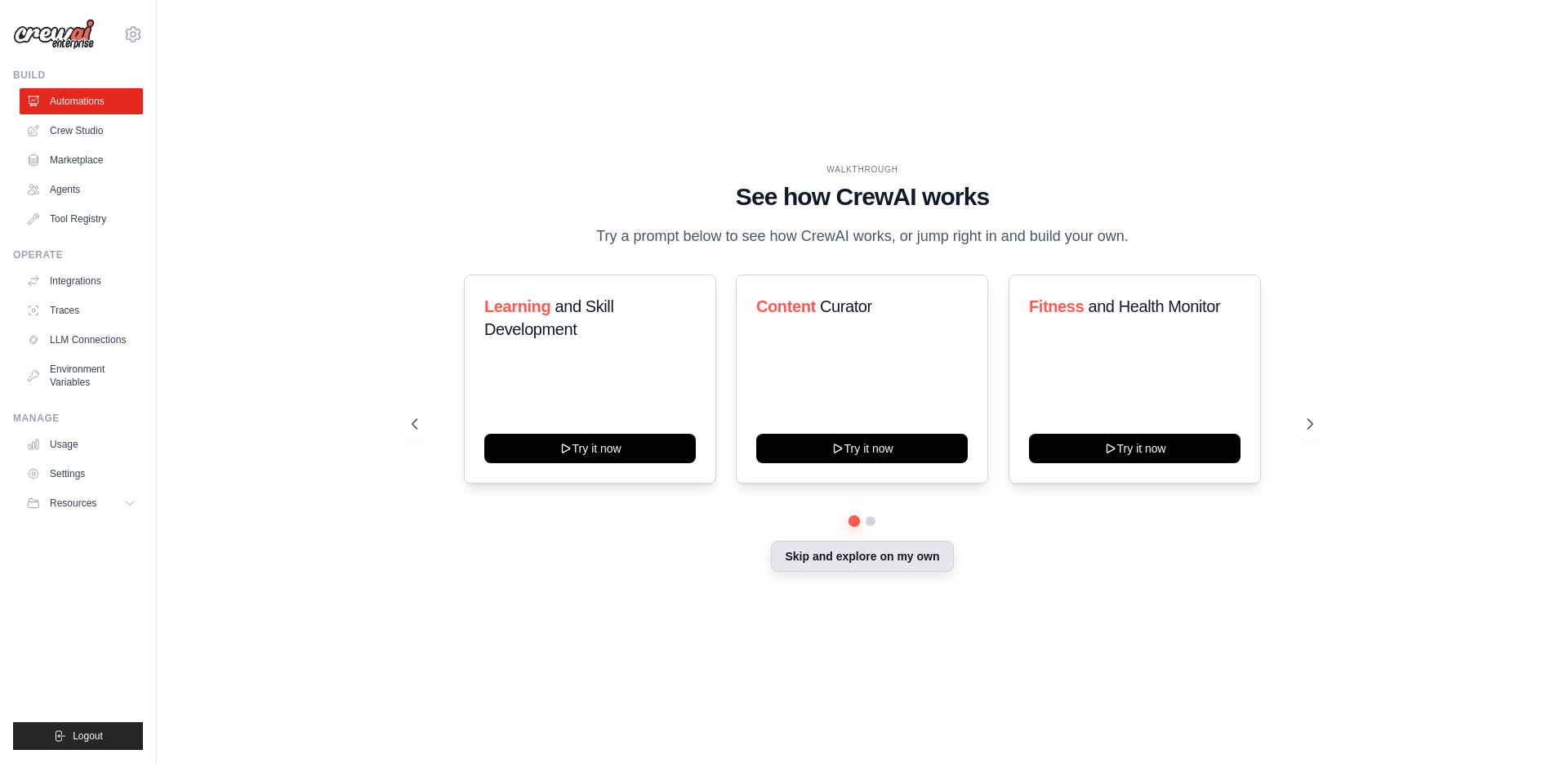
click at [824, 565] on button "Skip and explore on my own" at bounding box center [861, 555] width 182 height 31
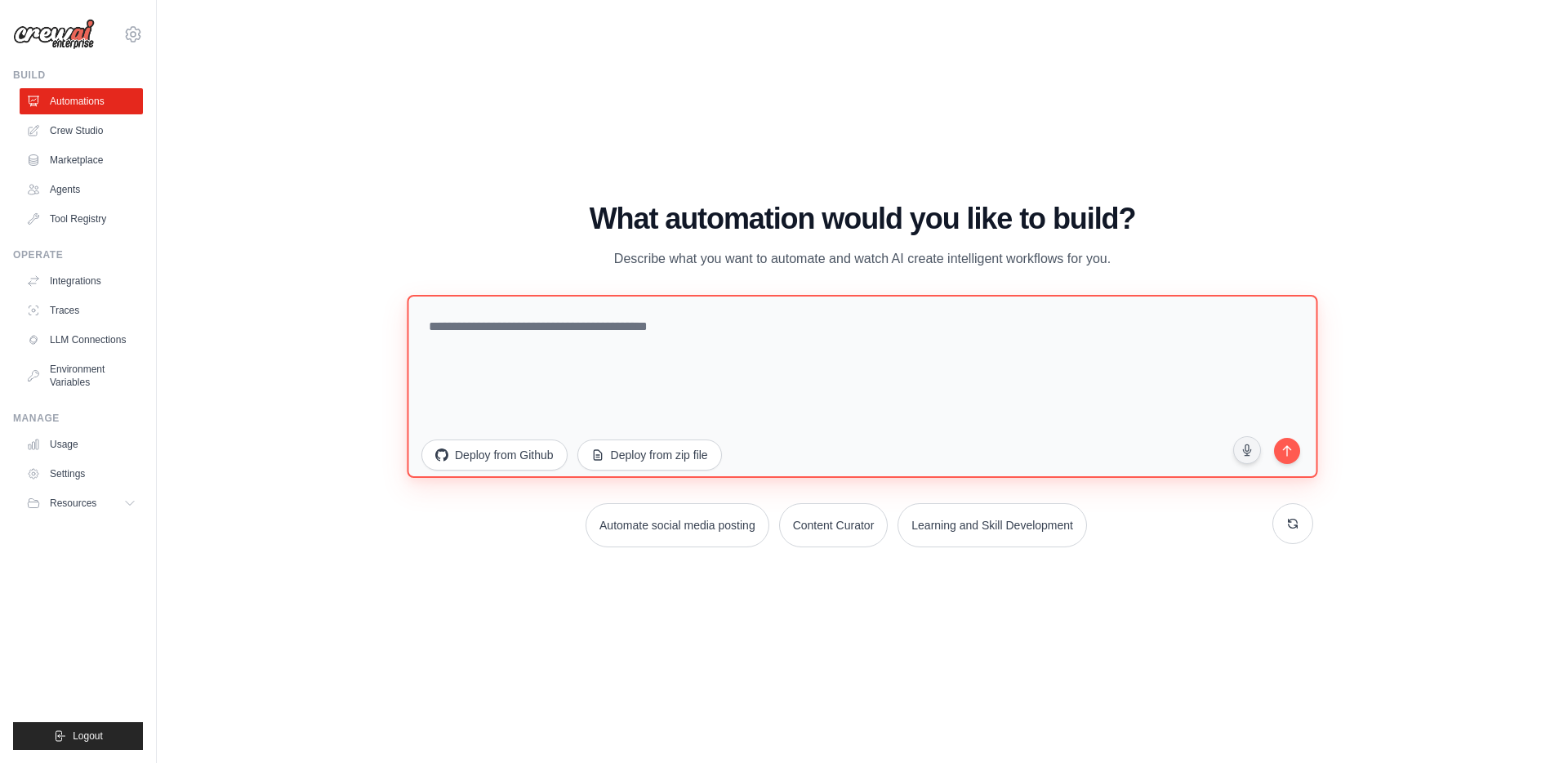
click at [772, 356] on textarea at bounding box center [861, 386] width 911 height 183
type textarea "*"
type textarea "**********"
